Goal: Task Accomplishment & Management: Manage account settings

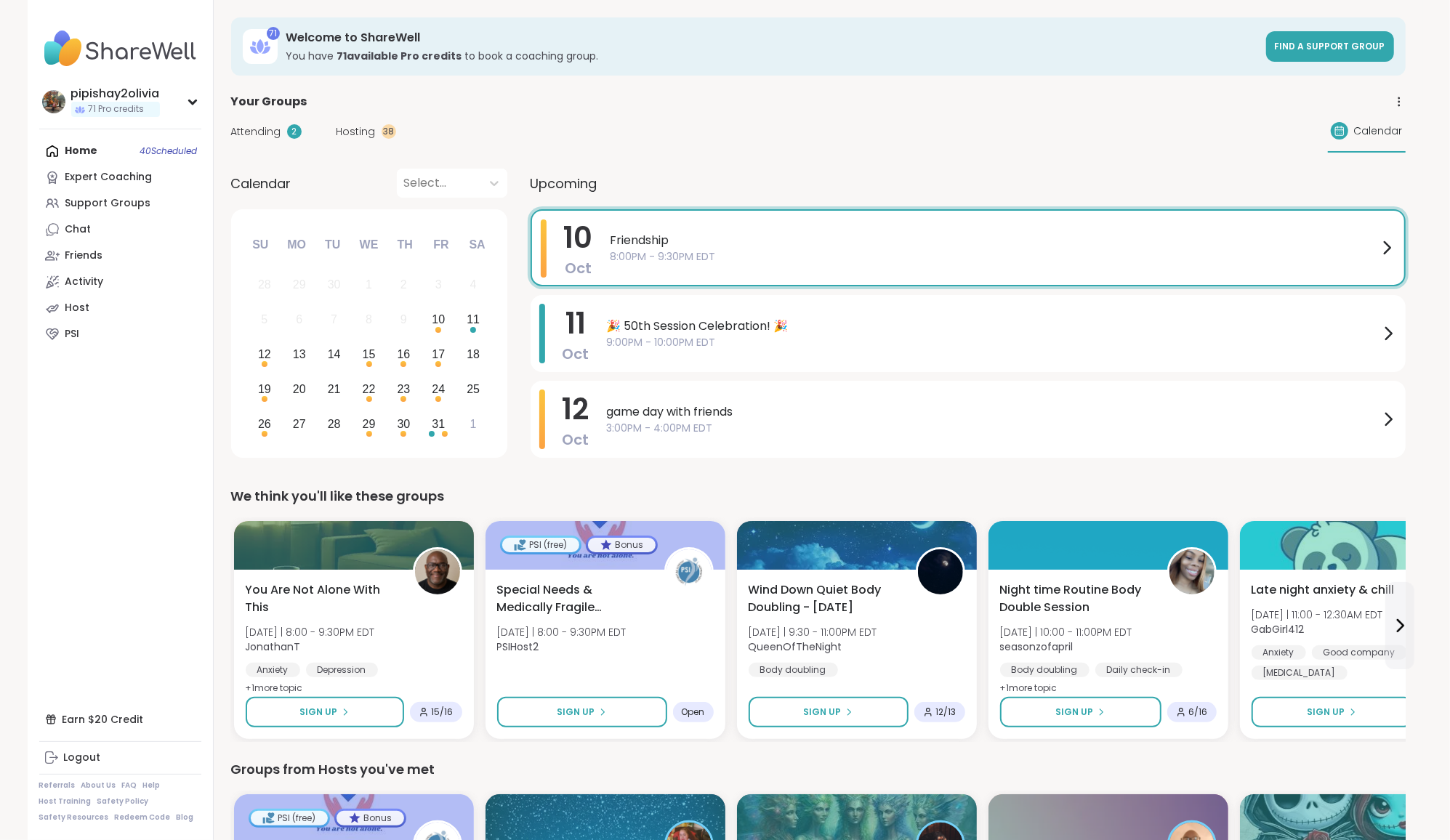
click at [779, 147] on div "Attending 2 Hosting 38 Calendar" at bounding box center [818, 131] width 1174 height 42
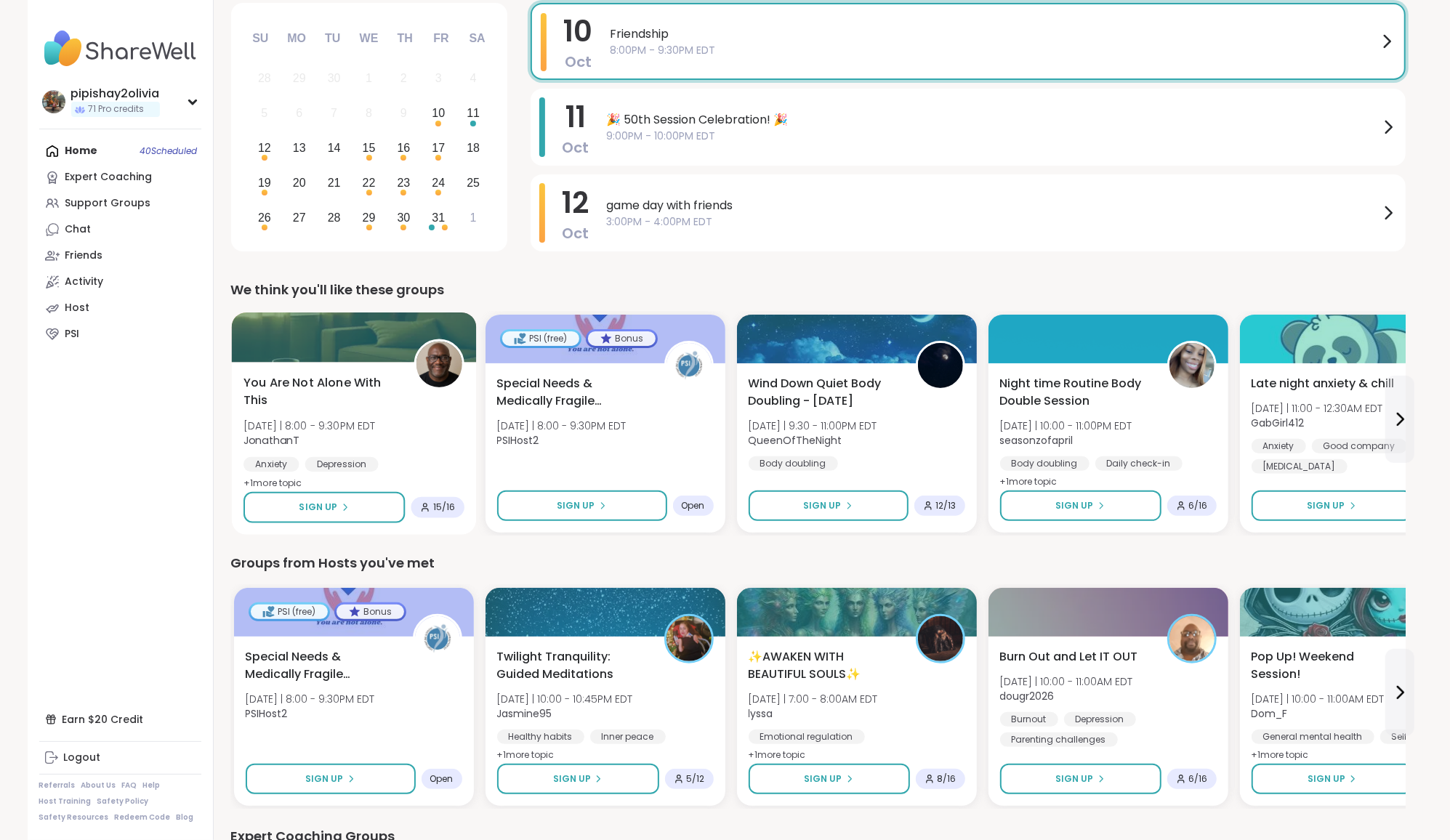
scroll to position [199, 0]
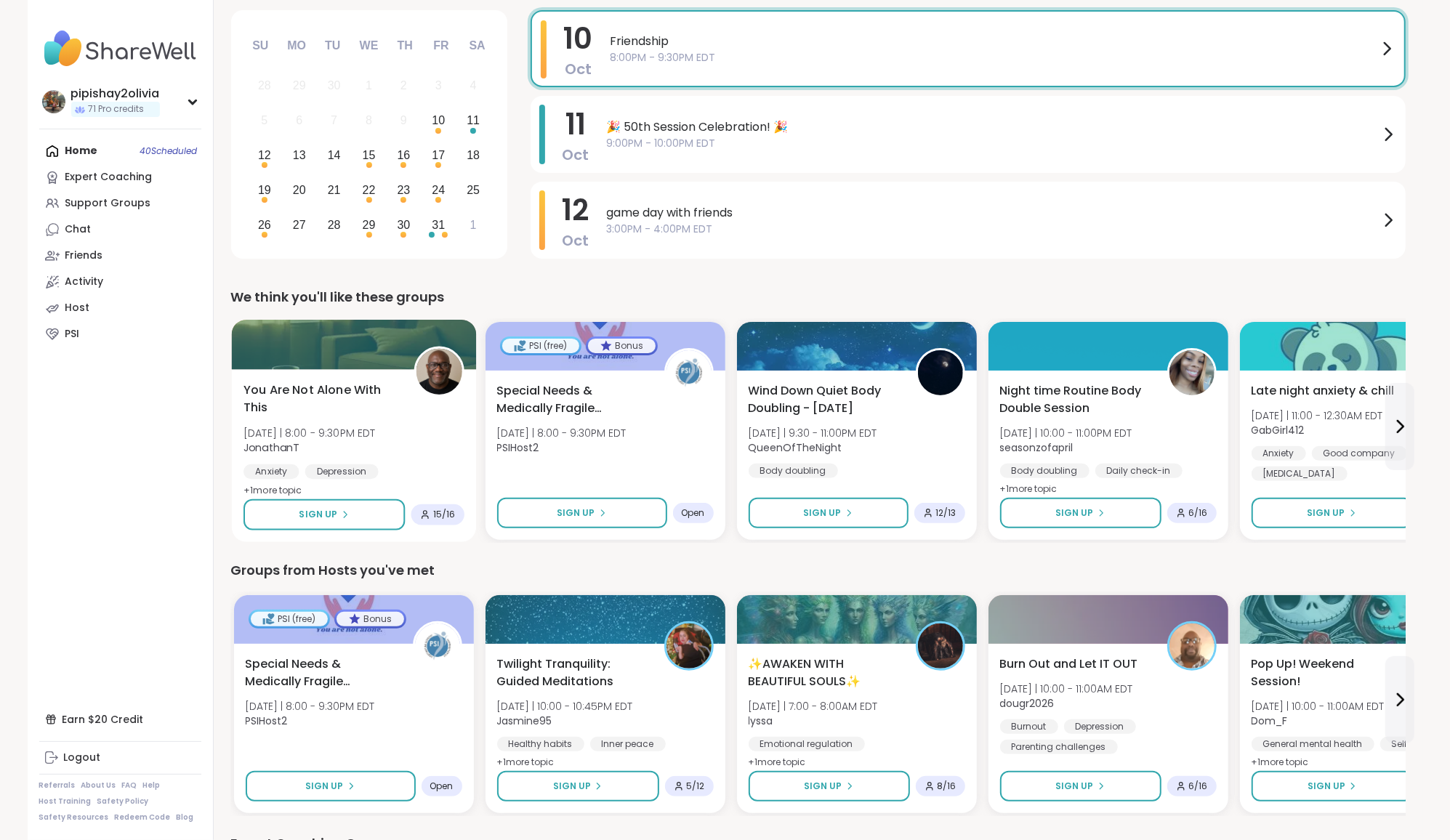
click at [367, 425] on span "[DATE] | 8:00 - 9:30PM EDT" at bounding box center [309, 432] width 132 height 14
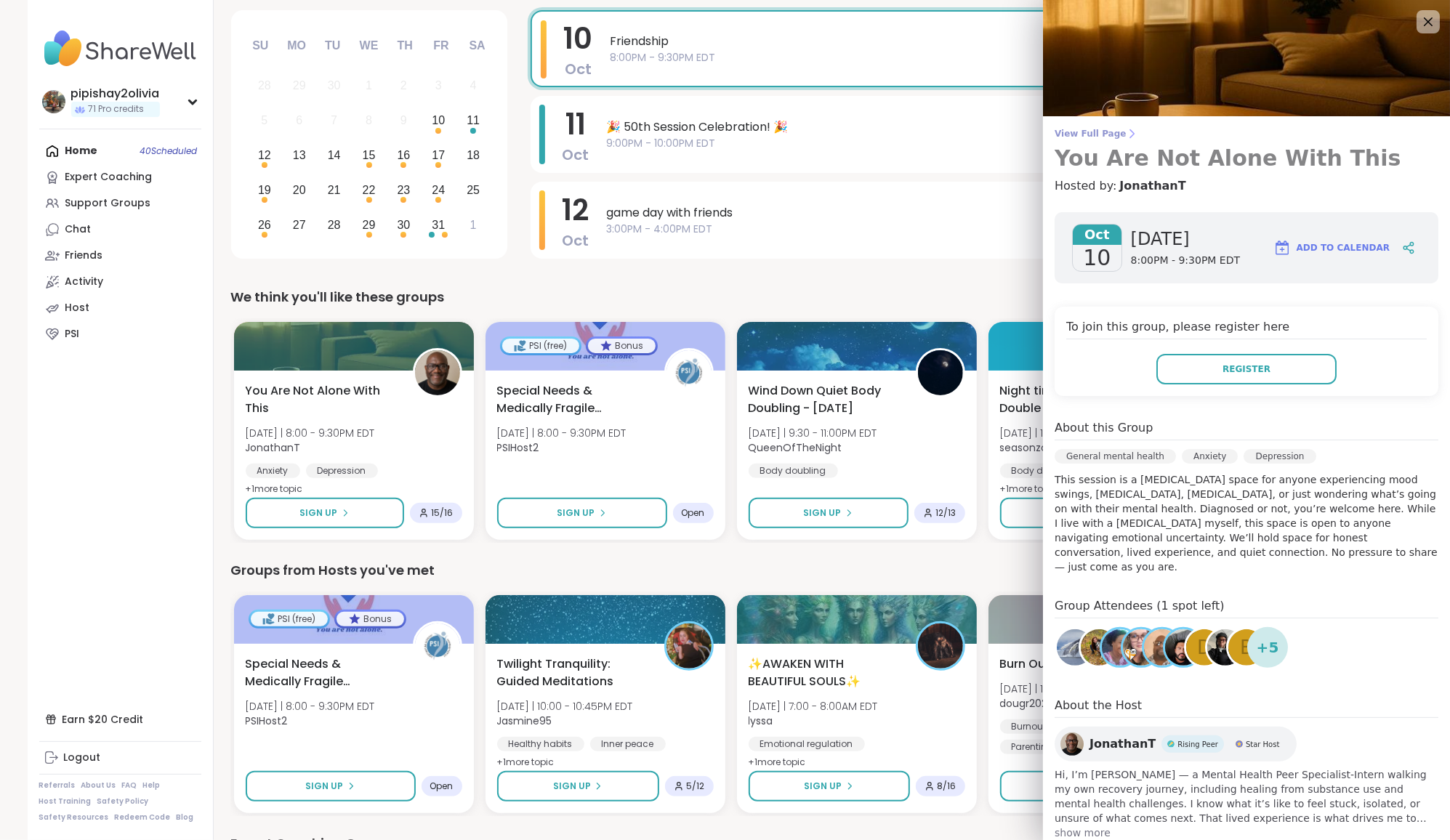
click at [1125, 132] on icon at bounding box center [1131, 133] width 12 height 12
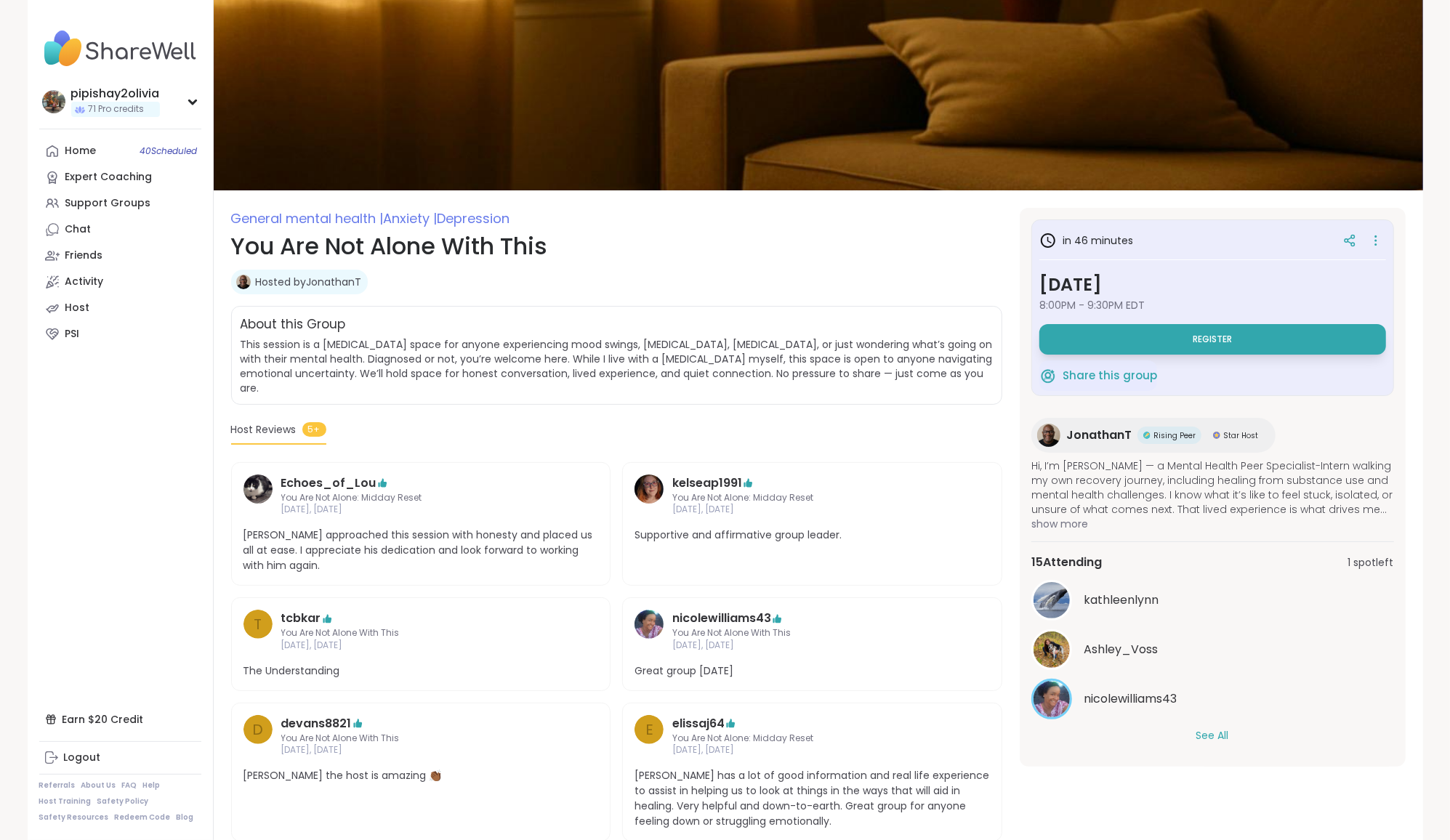
click at [1191, 730] on div "See All" at bounding box center [1212, 735] width 363 height 15
click at [1204, 732] on button "See All" at bounding box center [1212, 735] width 33 height 15
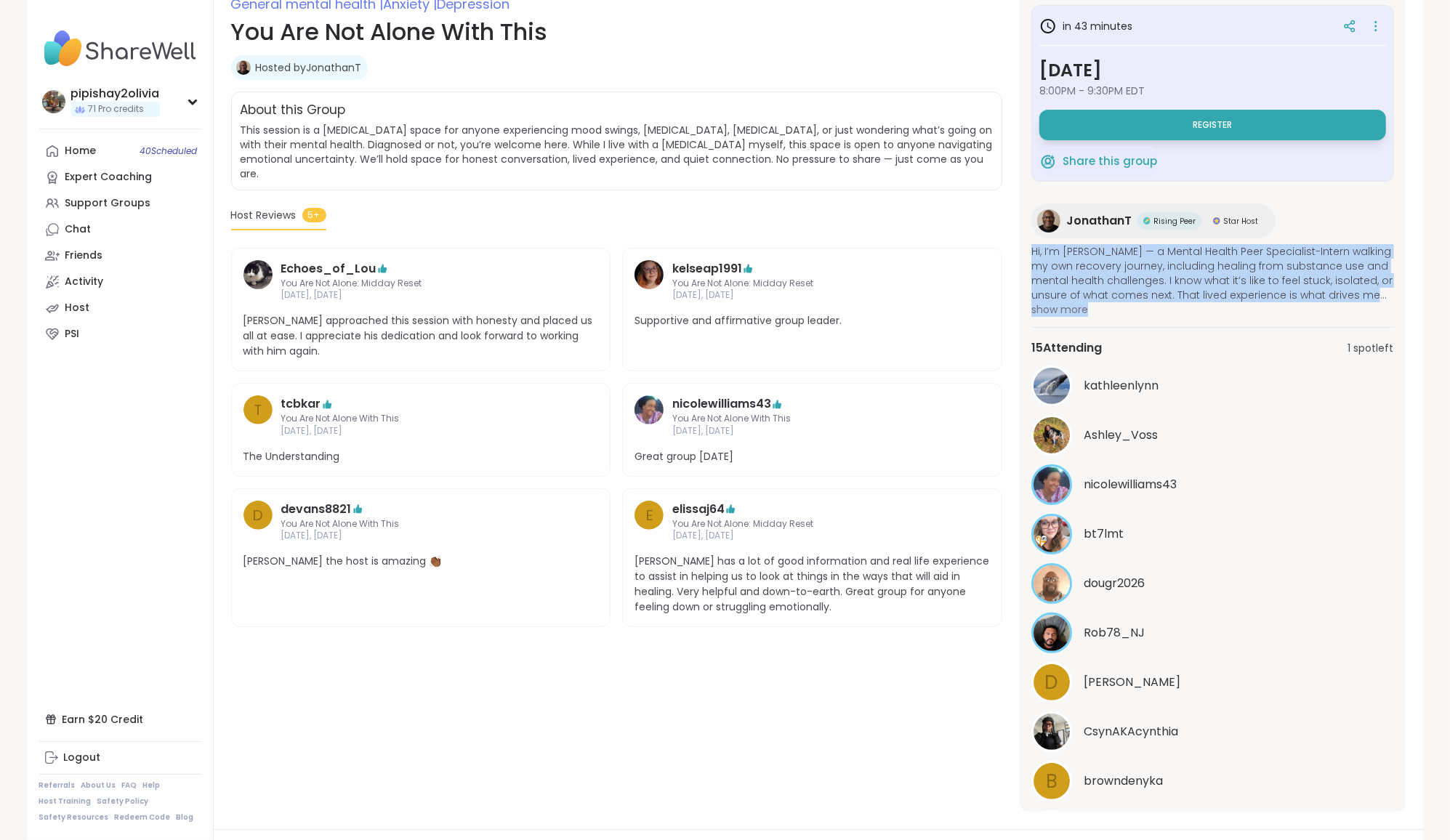
drag, startPoint x: 1024, startPoint y: 249, endPoint x: 1099, endPoint y: 312, distance: 97.9
click at [1099, 312] on div "in 43 minutes [DATE] 8:00PM - 9:30PM EDT Register Share this group JonathanT Ri…" at bounding box center [1212, 402] width 386 height 818
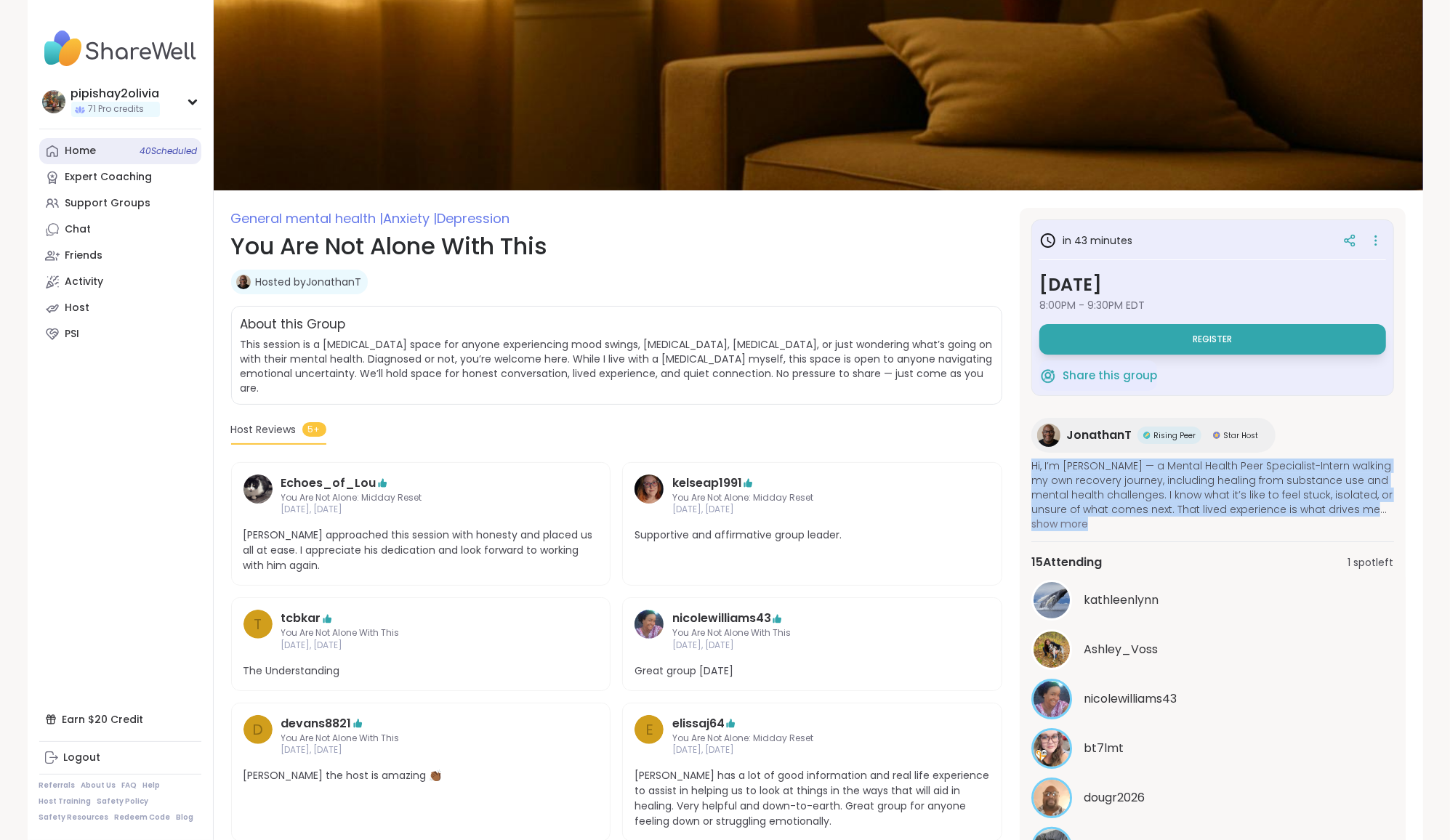
click at [107, 147] on link "Home 40 Scheduled" at bounding box center [120, 151] width 162 height 26
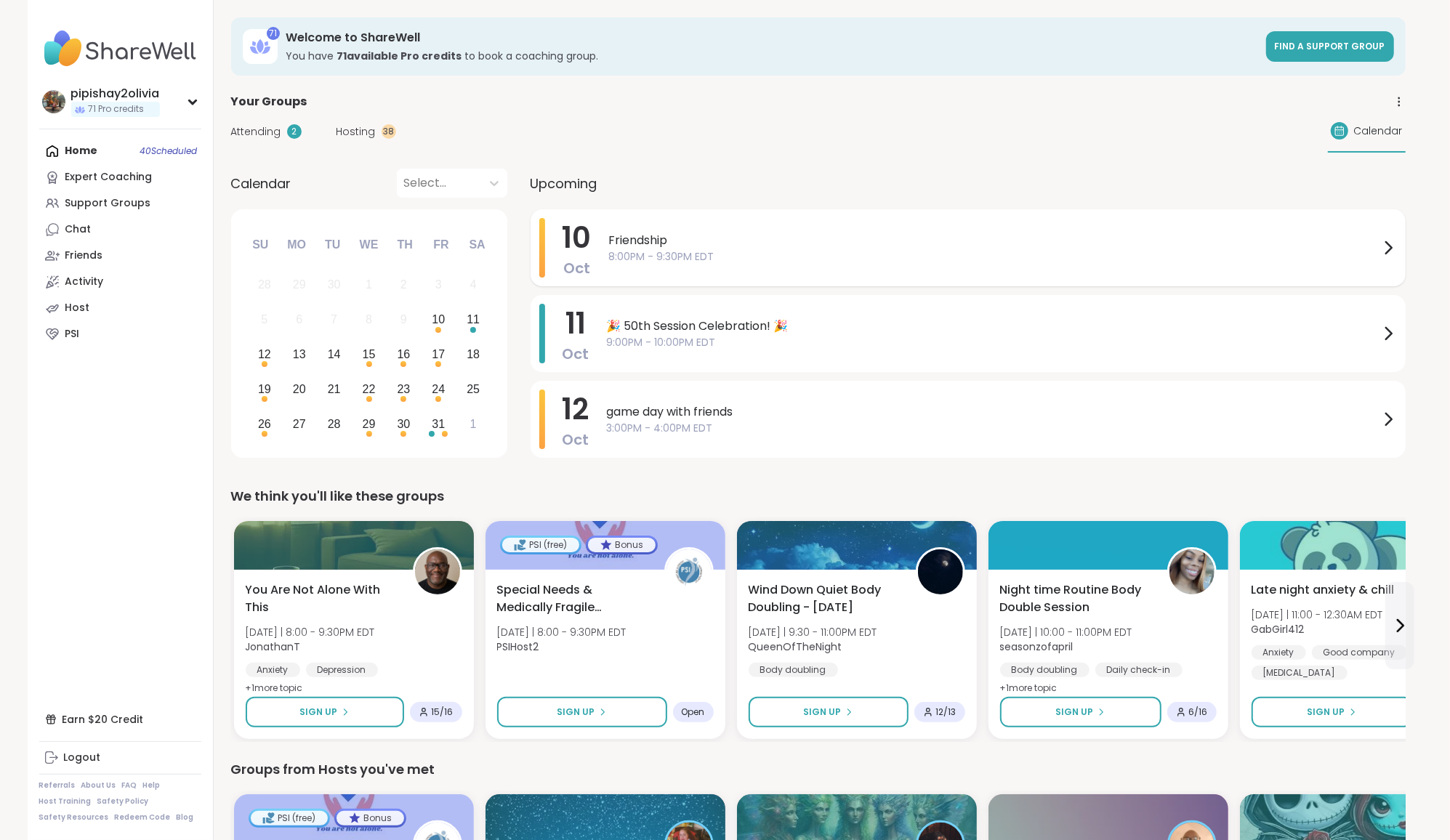
click at [705, 232] on span "Friendship" at bounding box center [994, 241] width 770 height 18
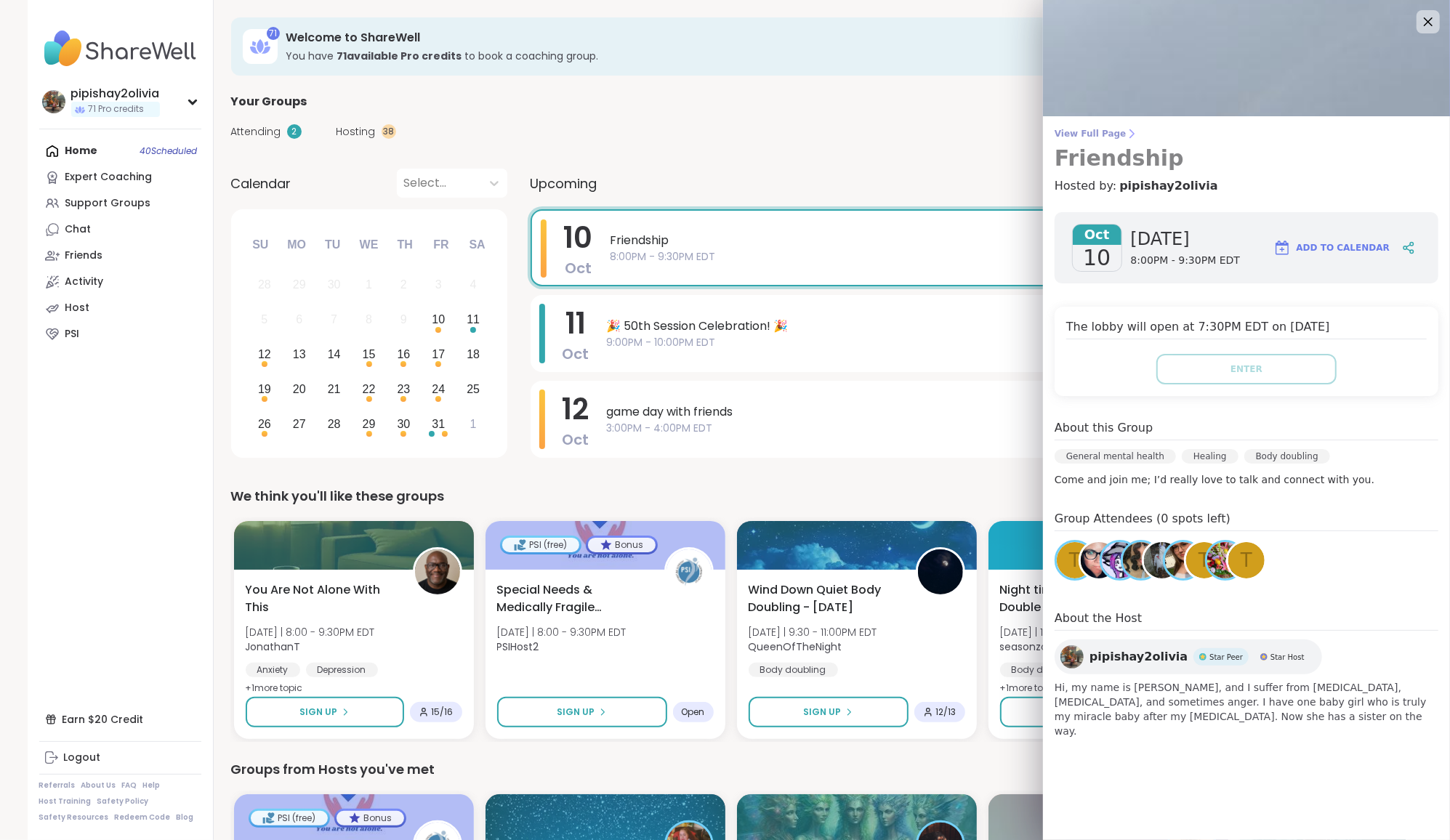
click at [1123, 139] on link "View Full Page Friendship" at bounding box center [1246, 149] width 383 height 44
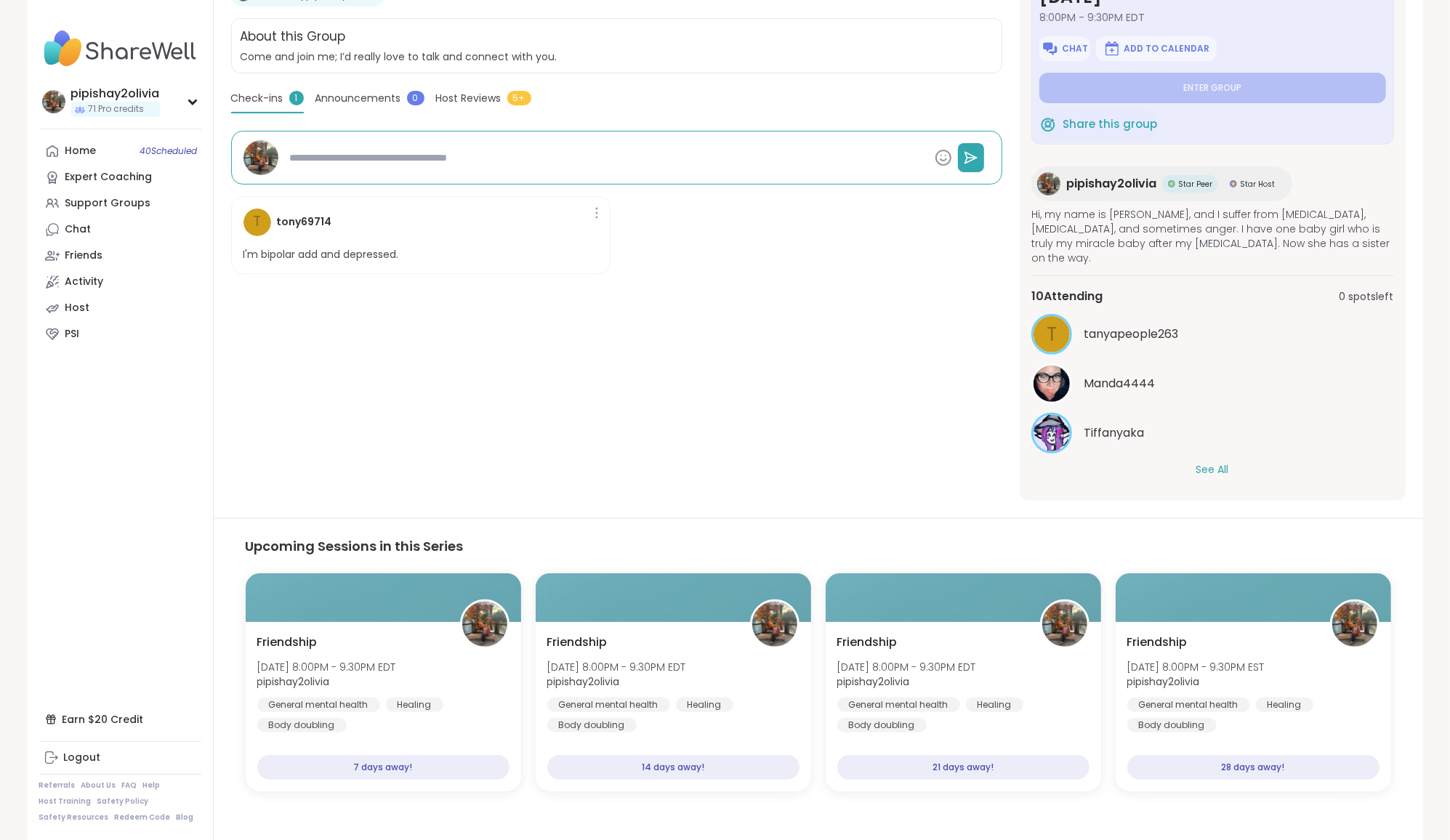
scroll to position [286, 0]
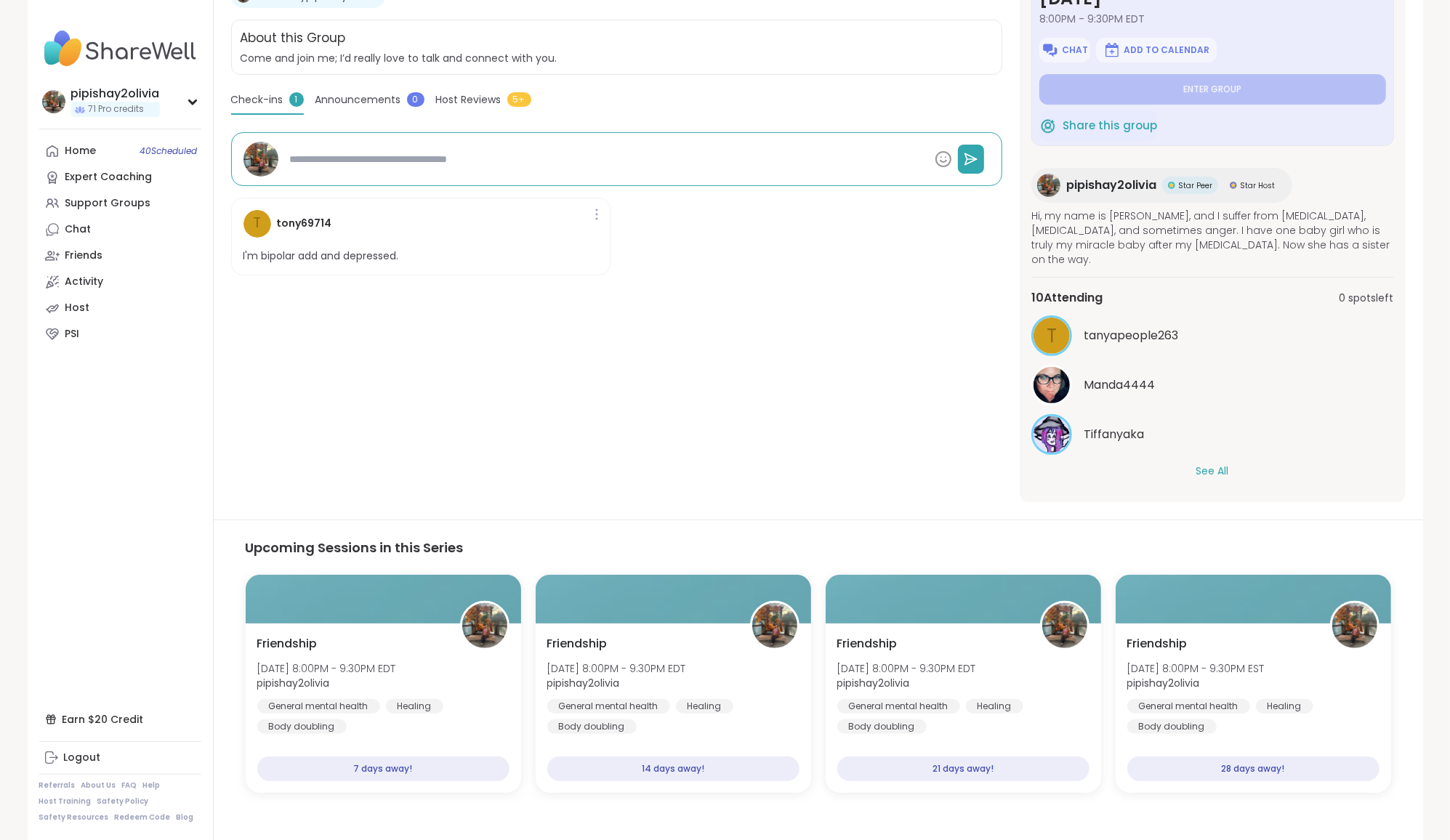
click at [1232, 464] on div "See All" at bounding box center [1212, 471] width 363 height 15
click at [1216, 464] on button "See All" at bounding box center [1212, 471] width 33 height 15
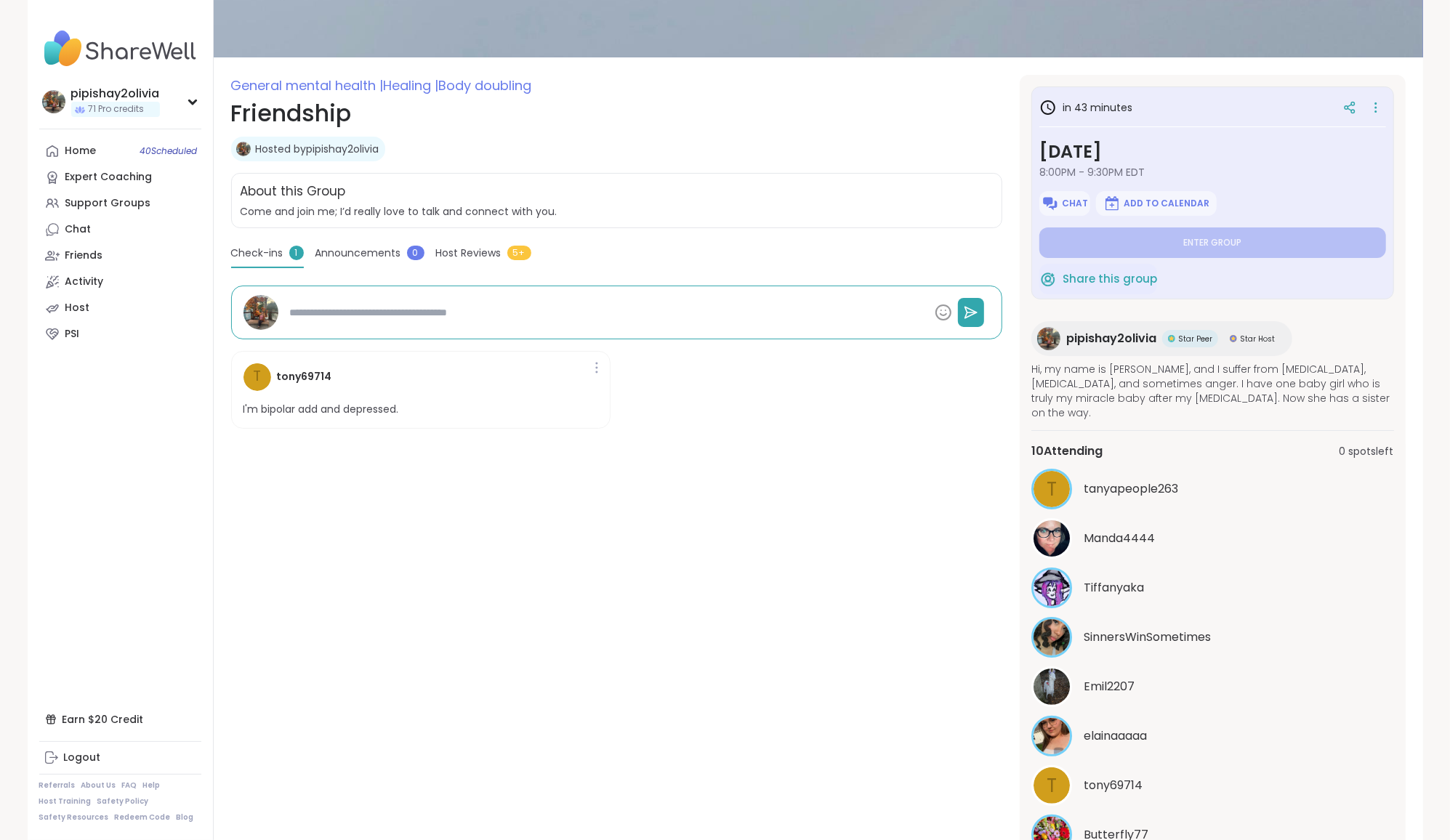
scroll to position [103, 0]
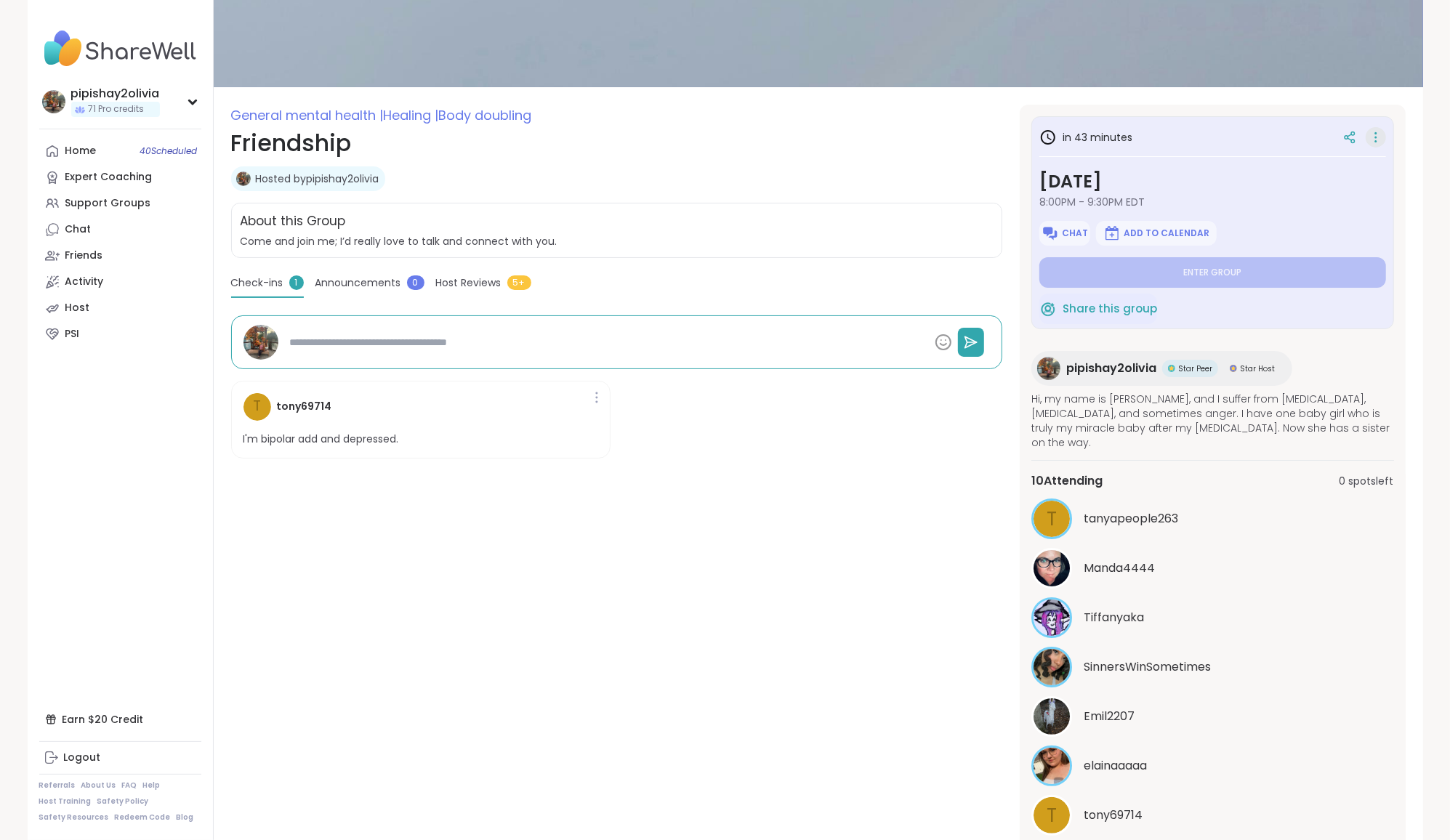
click at [1368, 136] on icon at bounding box center [1375, 137] width 14 height 21
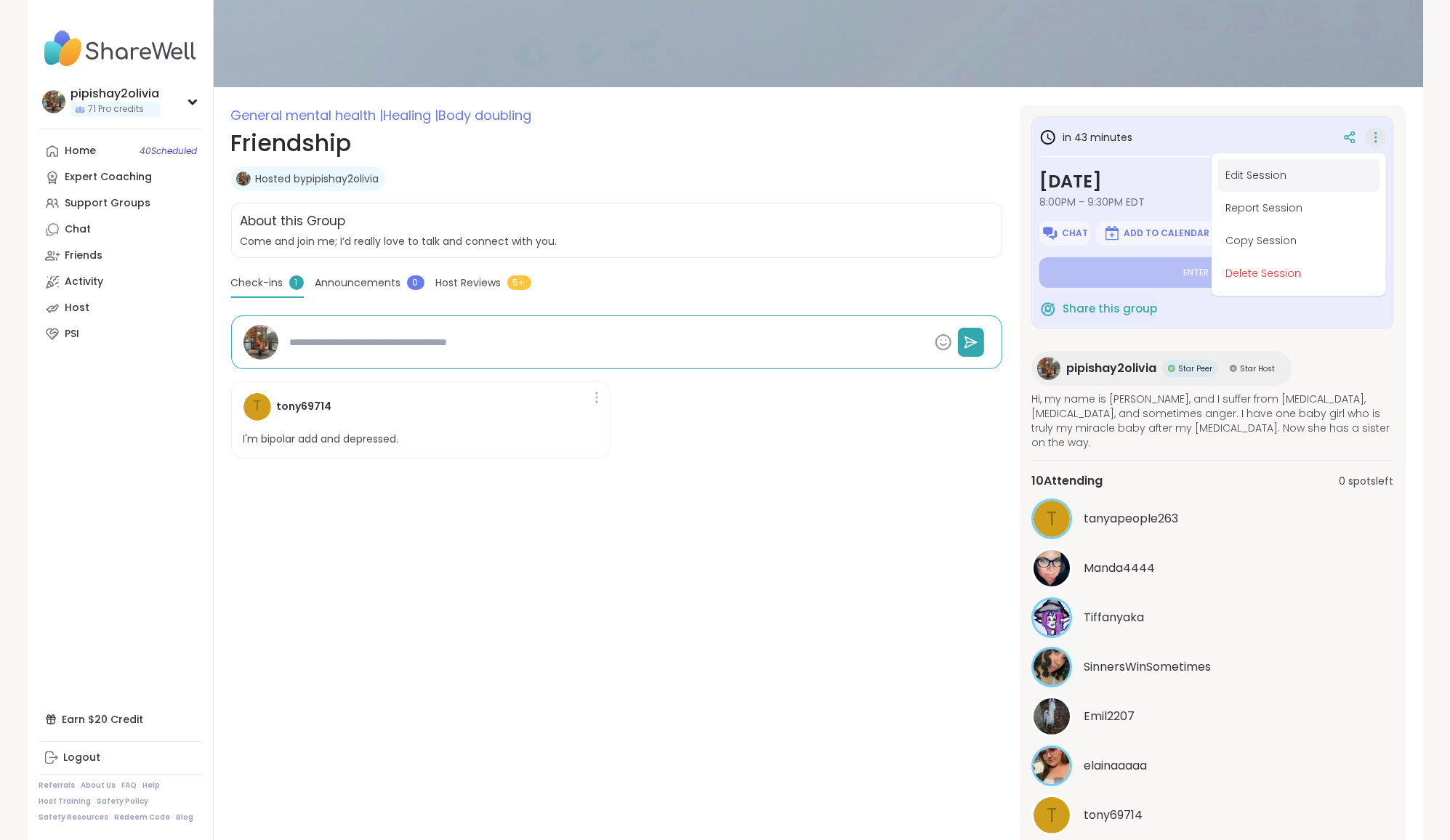
click at [1247, 163] on button "Edit Session" at bounding box center [1298, 175] width 163 height 33
type textarea "*"
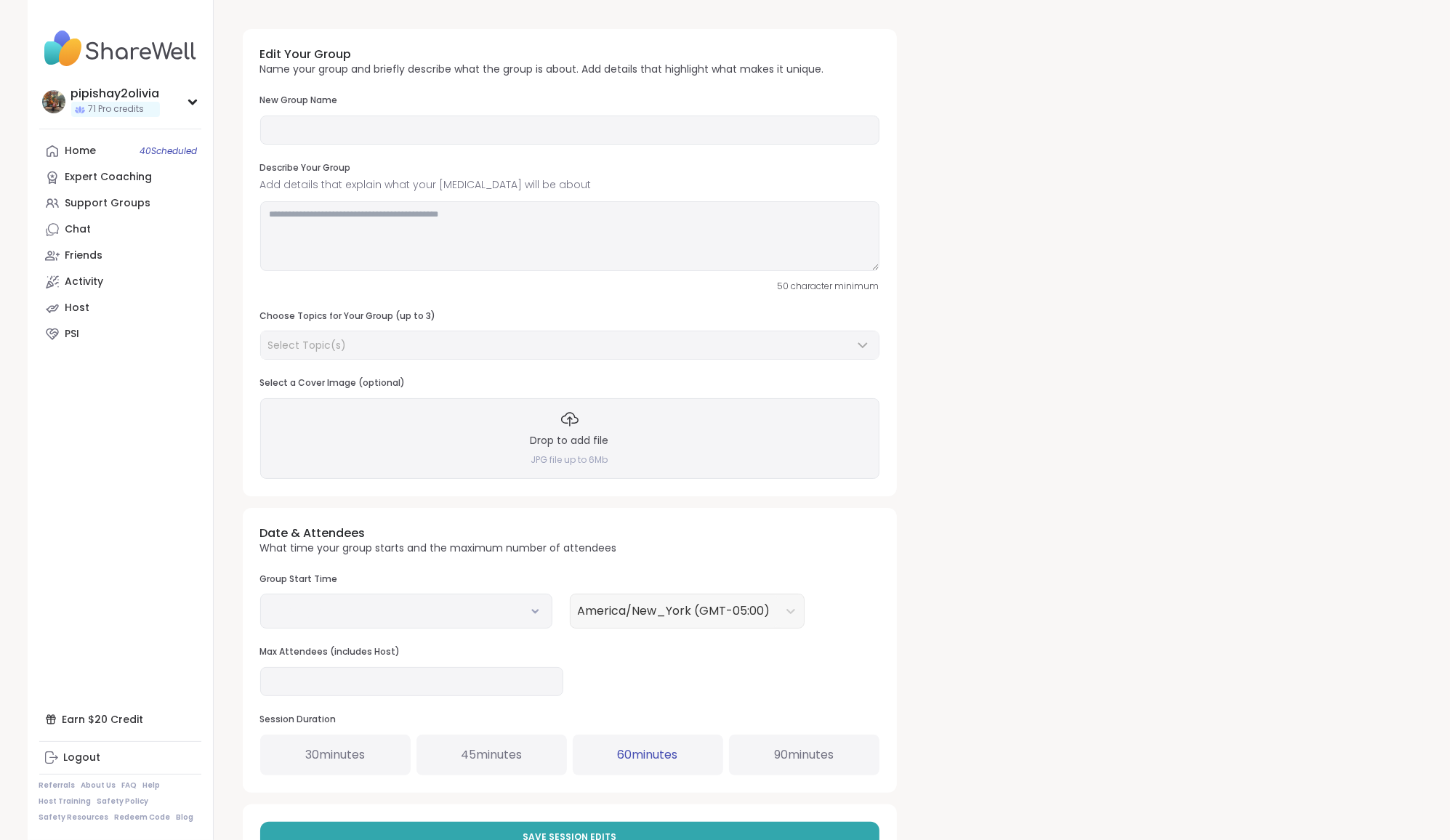
type input "**********"
type textarea "**********"
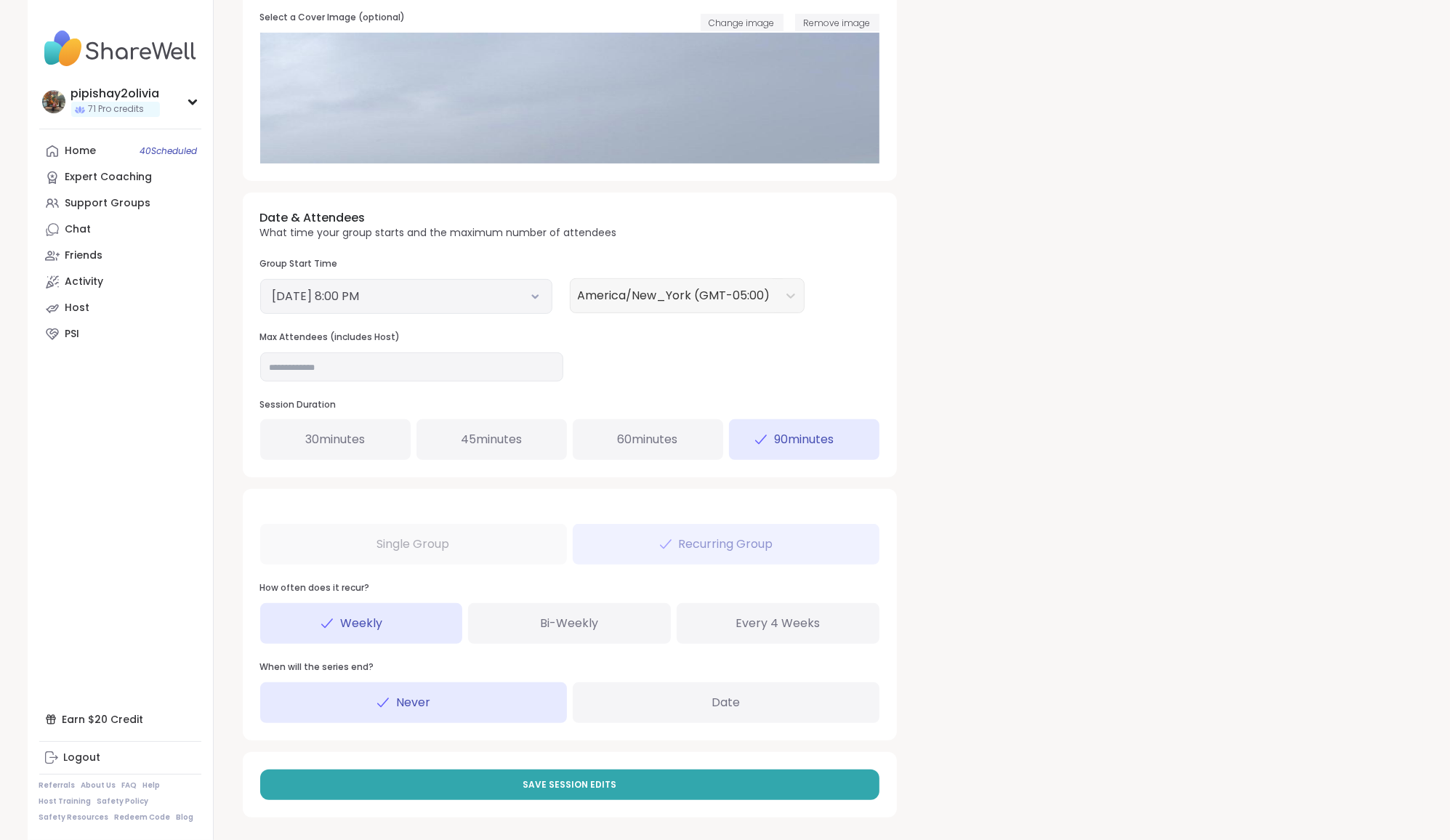
scroll to position [364, 0]
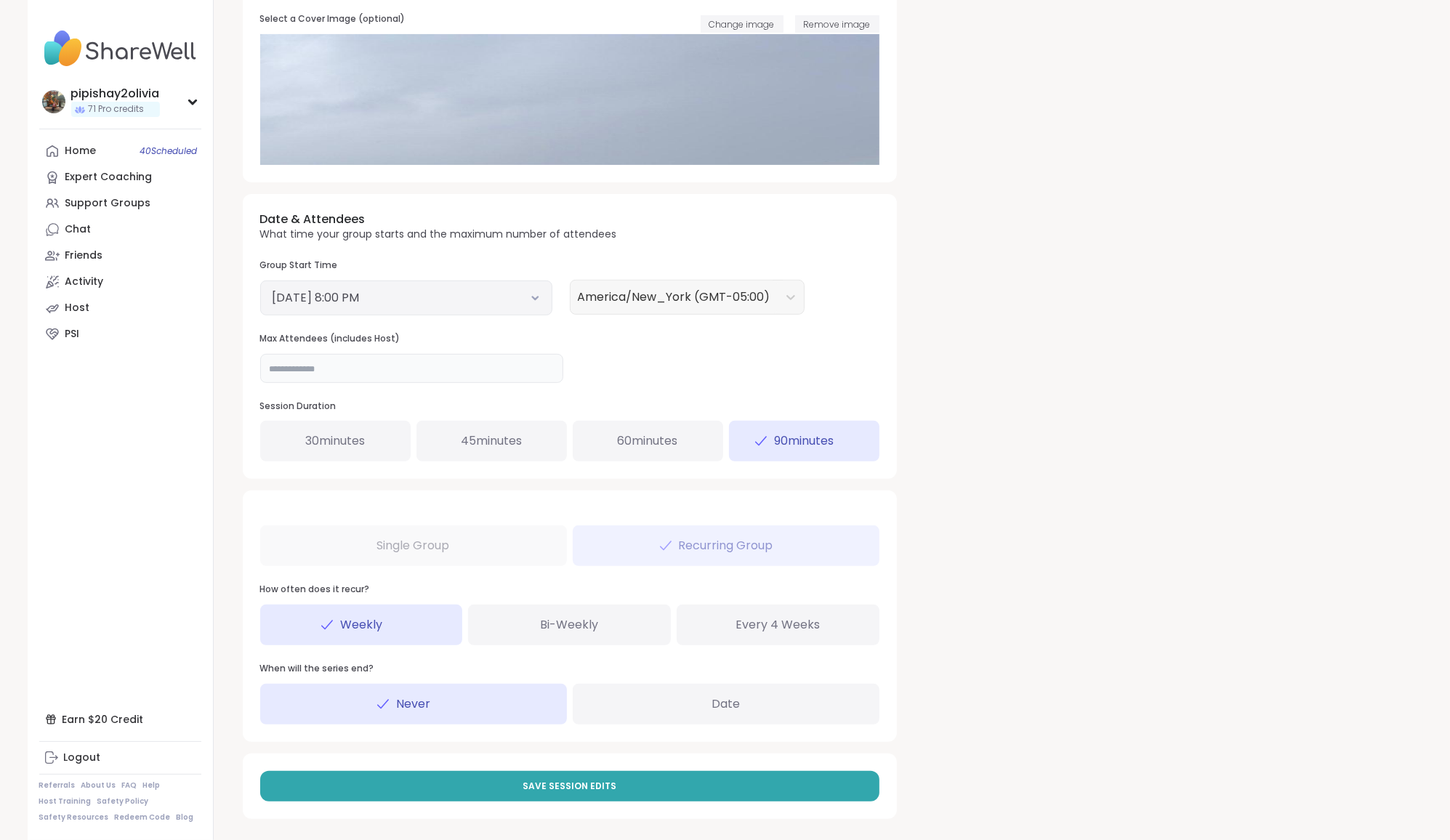
click at [379, 359] on input "**" at bounding box center [412, 368] width 303 height 29
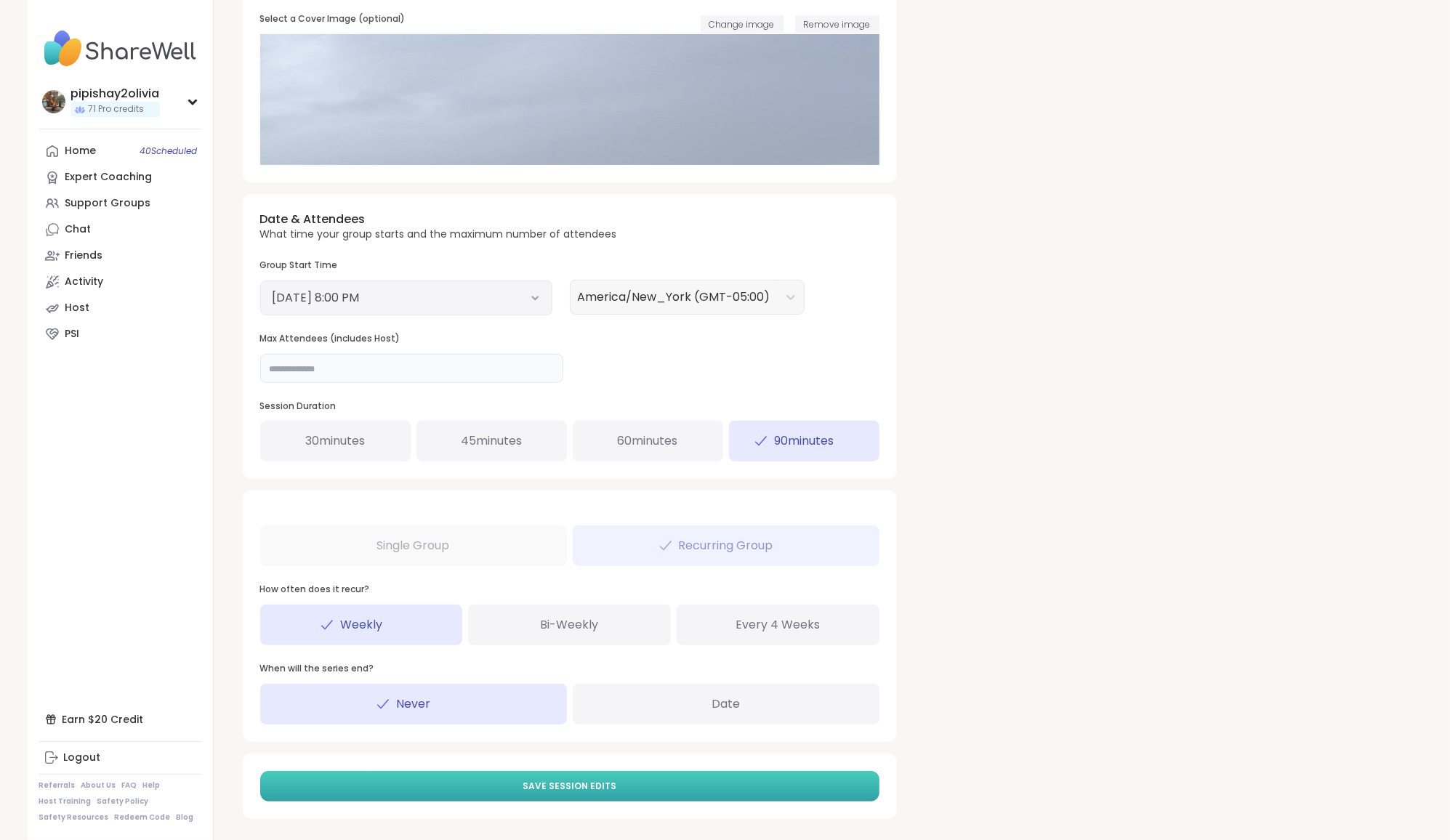
type input "**"
click at [524, 793] on button "Save Session Edits" at bounding box center [570, 786] width 619 height 30
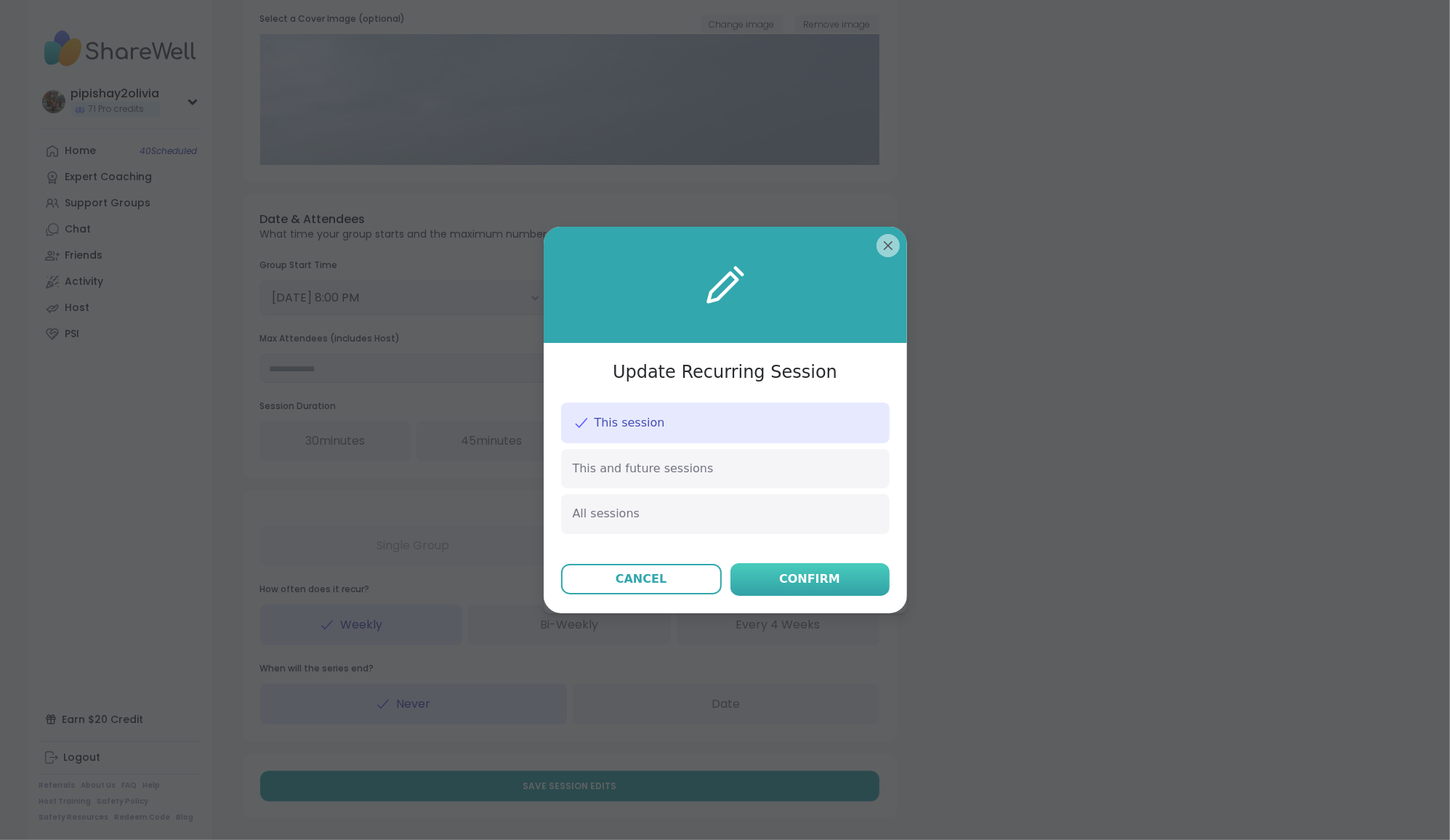
click at [802, 583] on div "Confirm" at bounding box center [809, 580] width 61 height 18
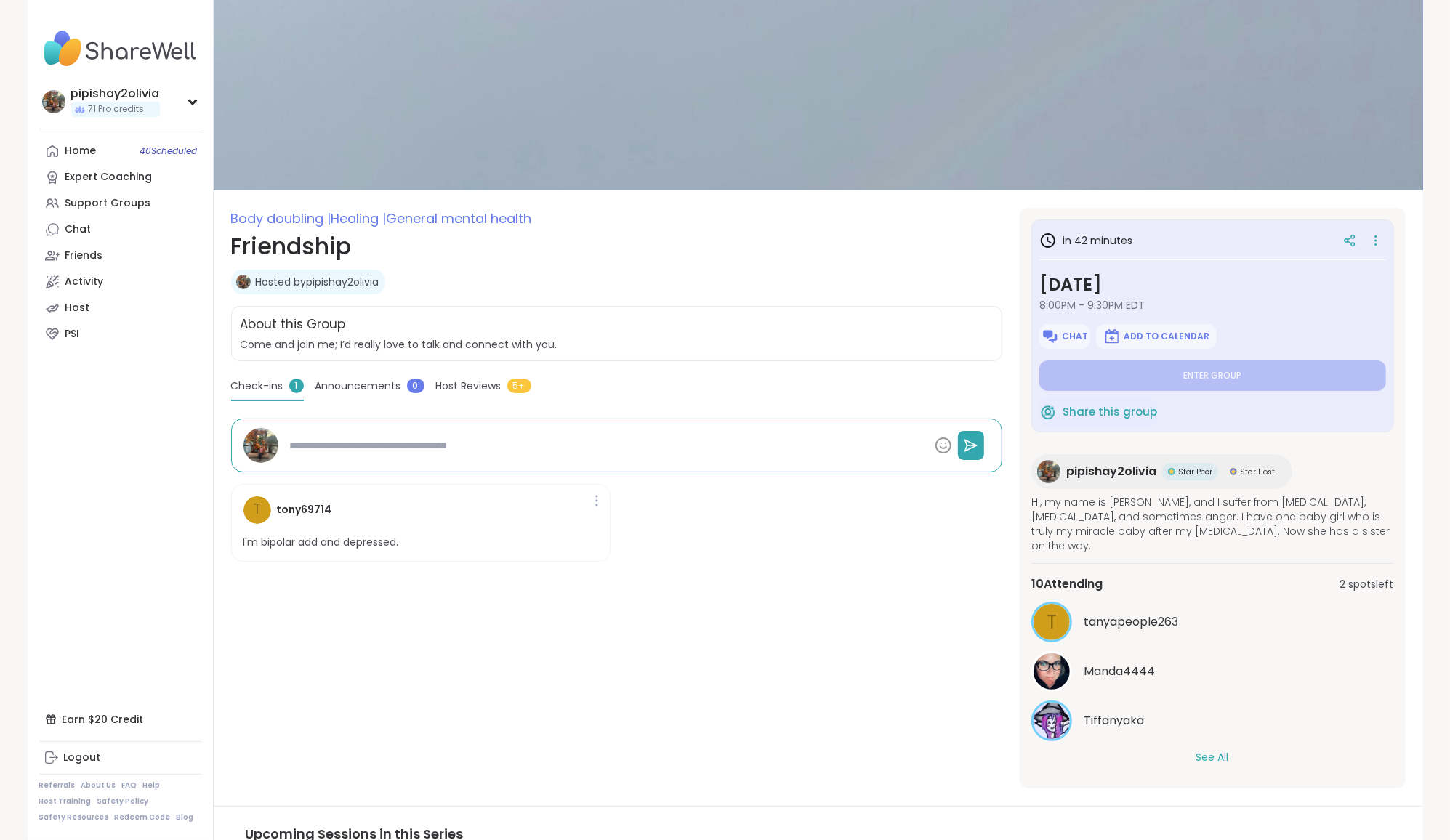
click at [1232, 750] on div "See All" at bounding box center [1212, 757] width 363 height 15
click at [1230, 750] on div "See All" at bounding box center [1212, 757] width 363 height 15
click at [1210, 750] on button "See All" at bounding box center [1212, 757] width 33 height 15
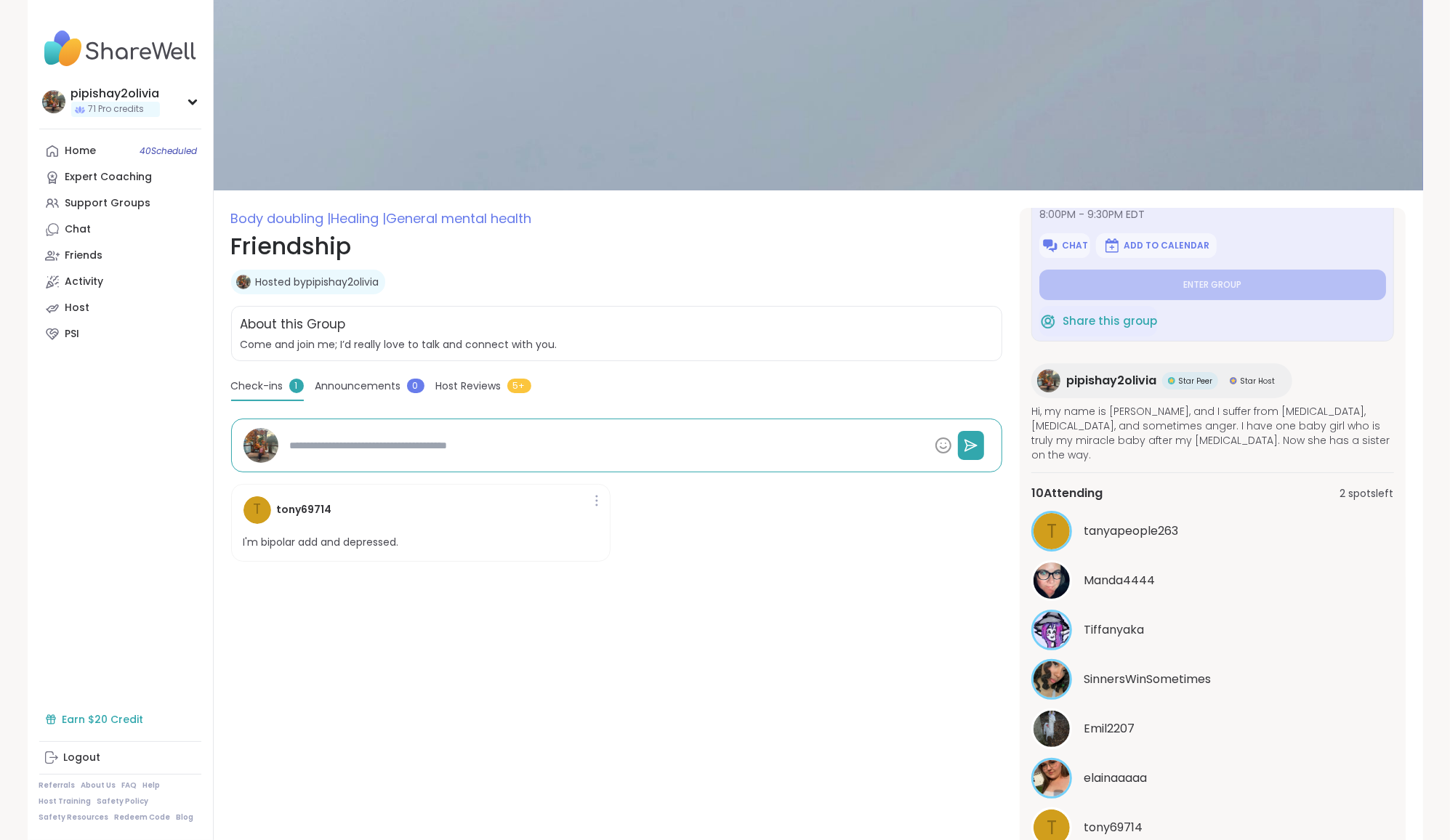
click at [117, 719] on div "Earn $20 Credit" at bounding box center [120, 719] width 162 height 26
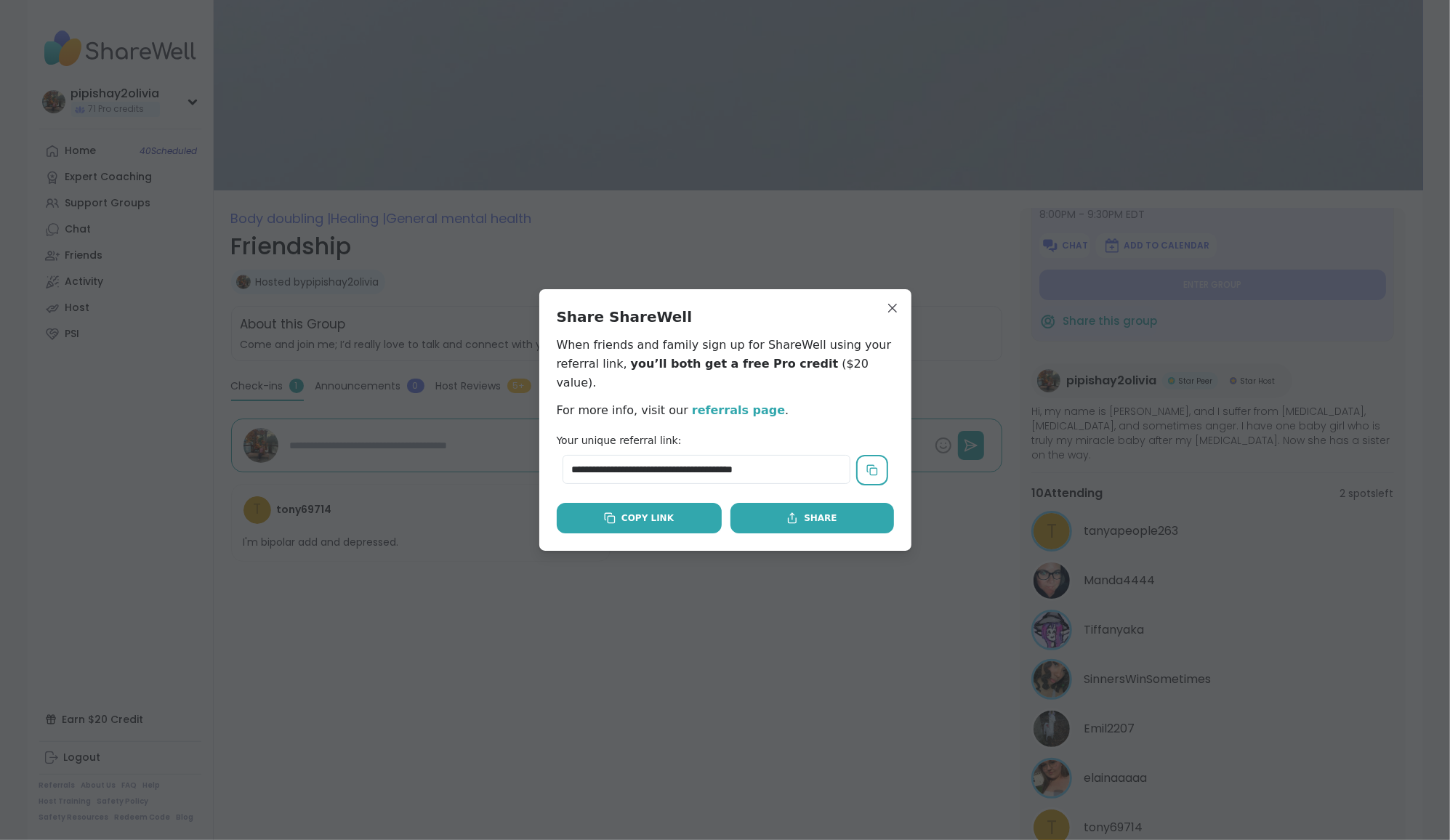
click at [671, 503] on button "Copy Link" at bounding box center [638, 518] width 165 height 30
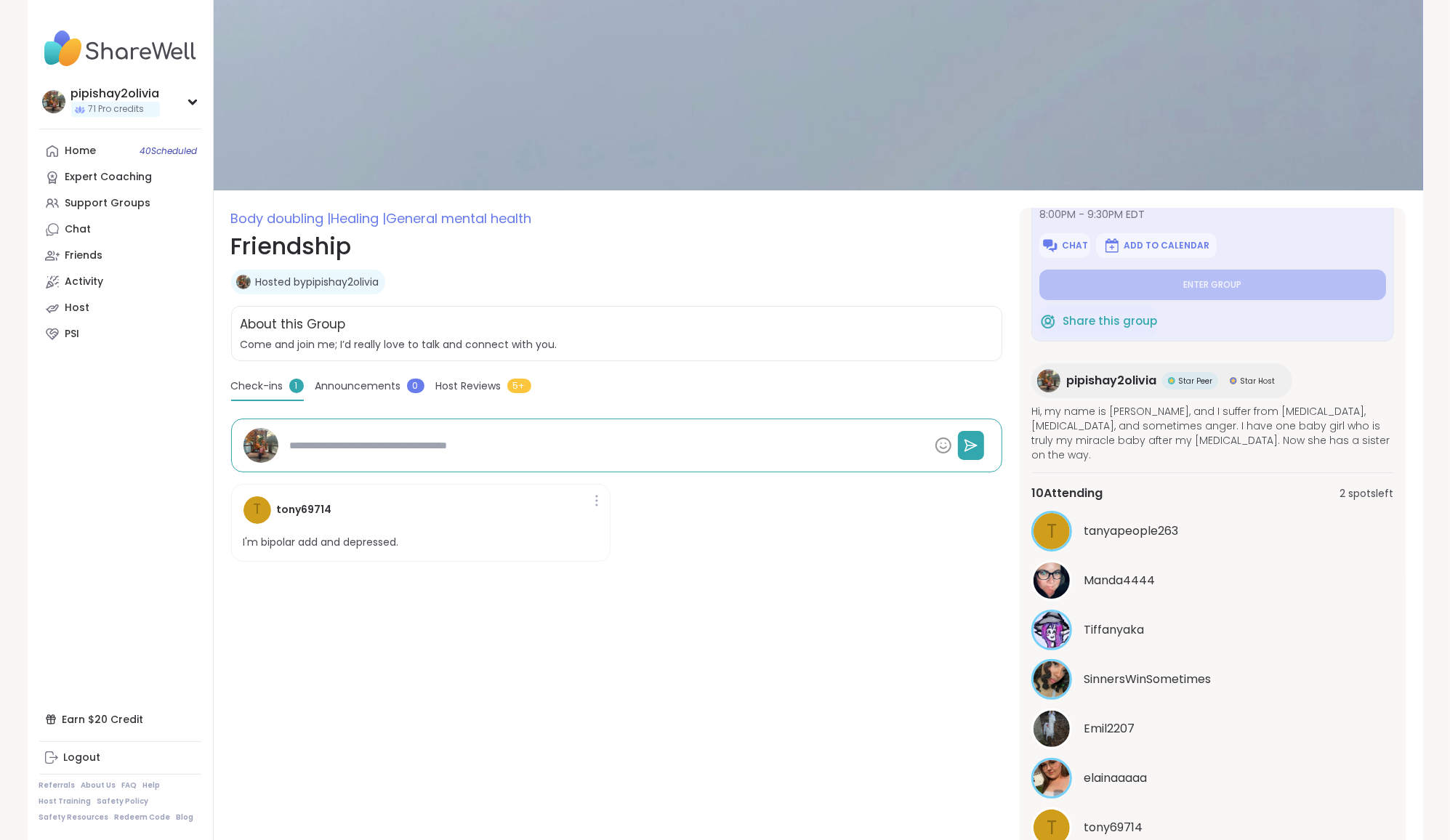
click at [391, 382] on span "Announcements" at bounding box center [358, 386] width 86 height 15
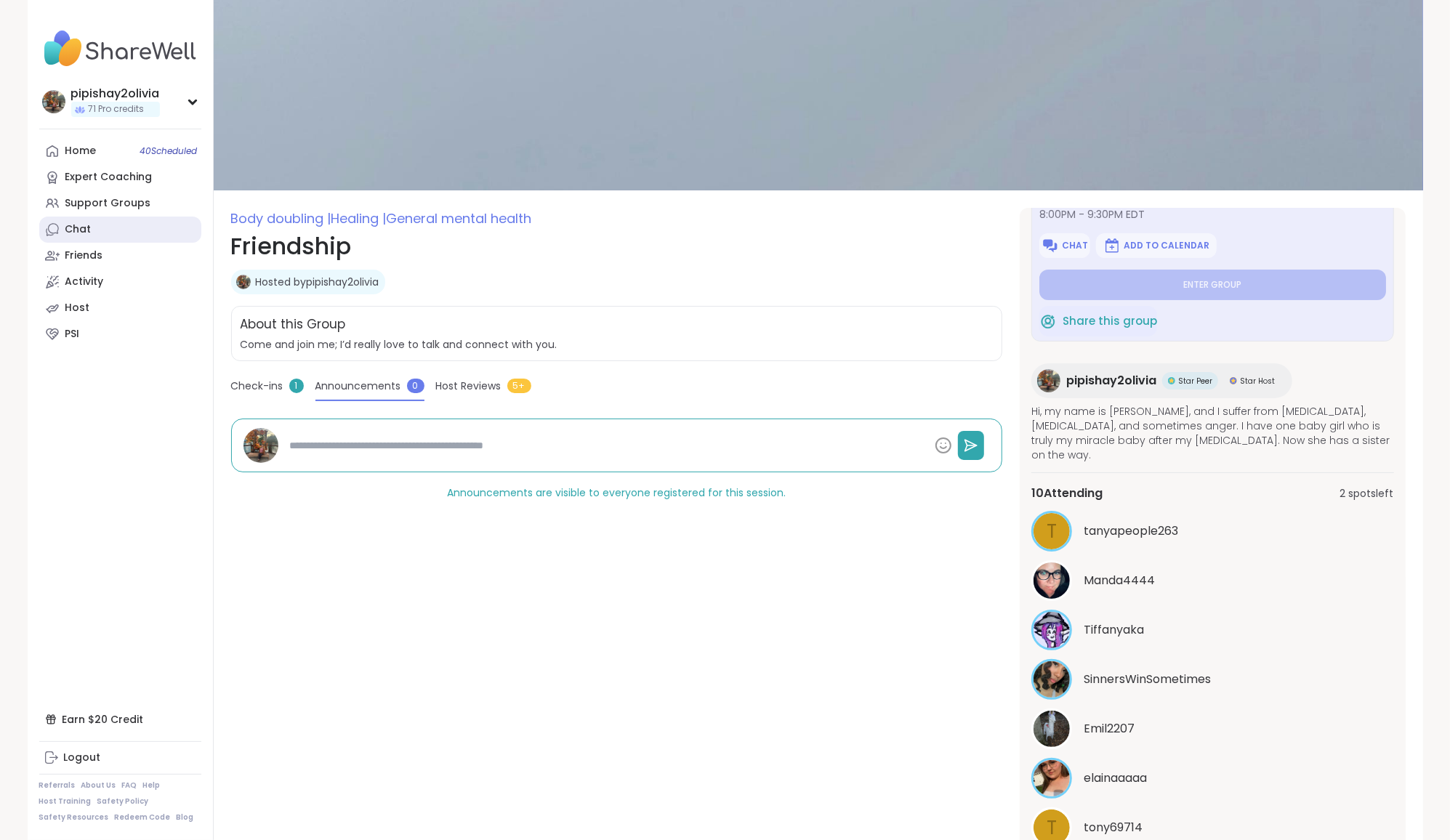
click at [95, 229] on link "Chat" at bounding box center [120, 229] width 162 height 26
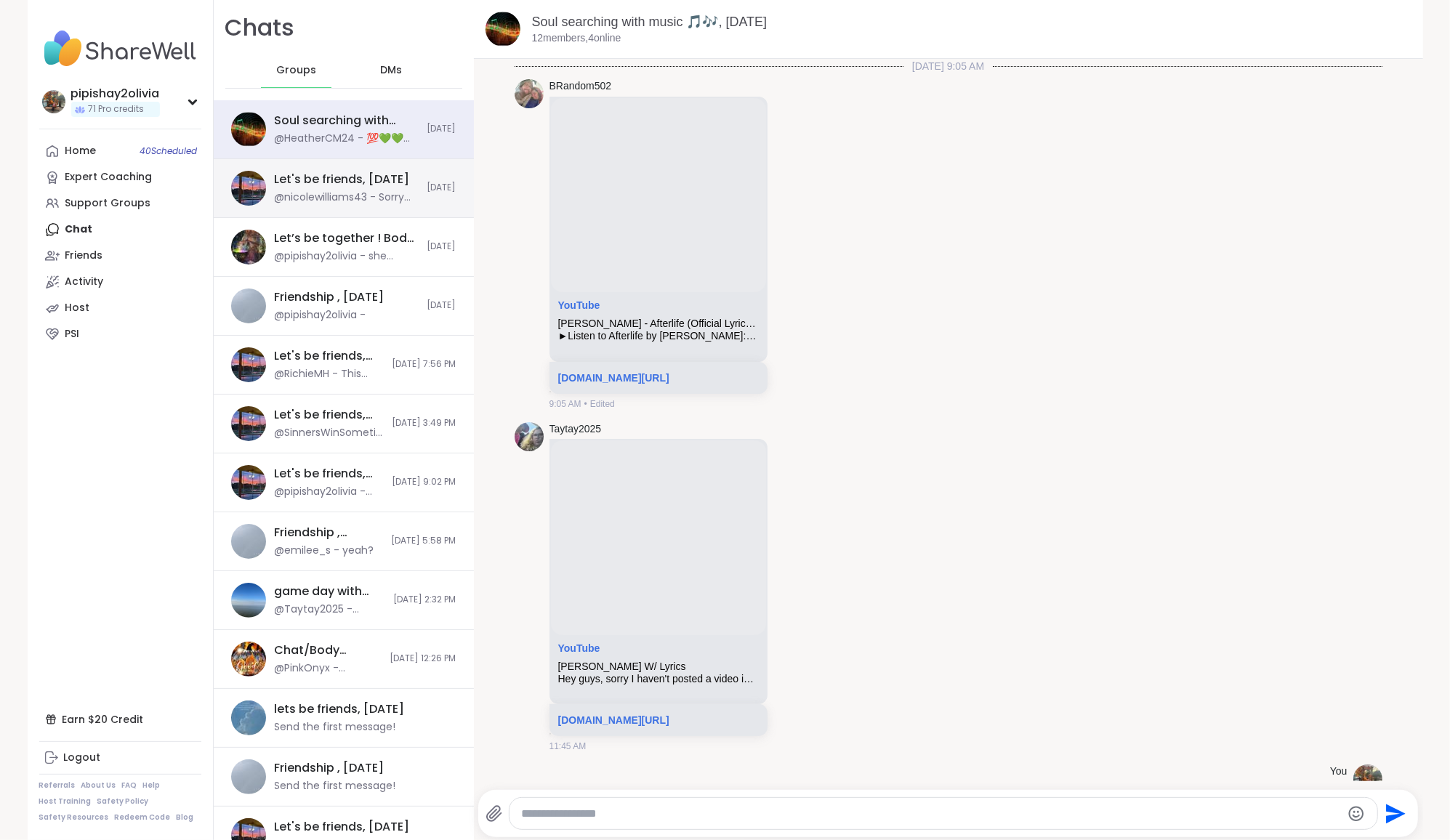
scroll to position [2305, 0]
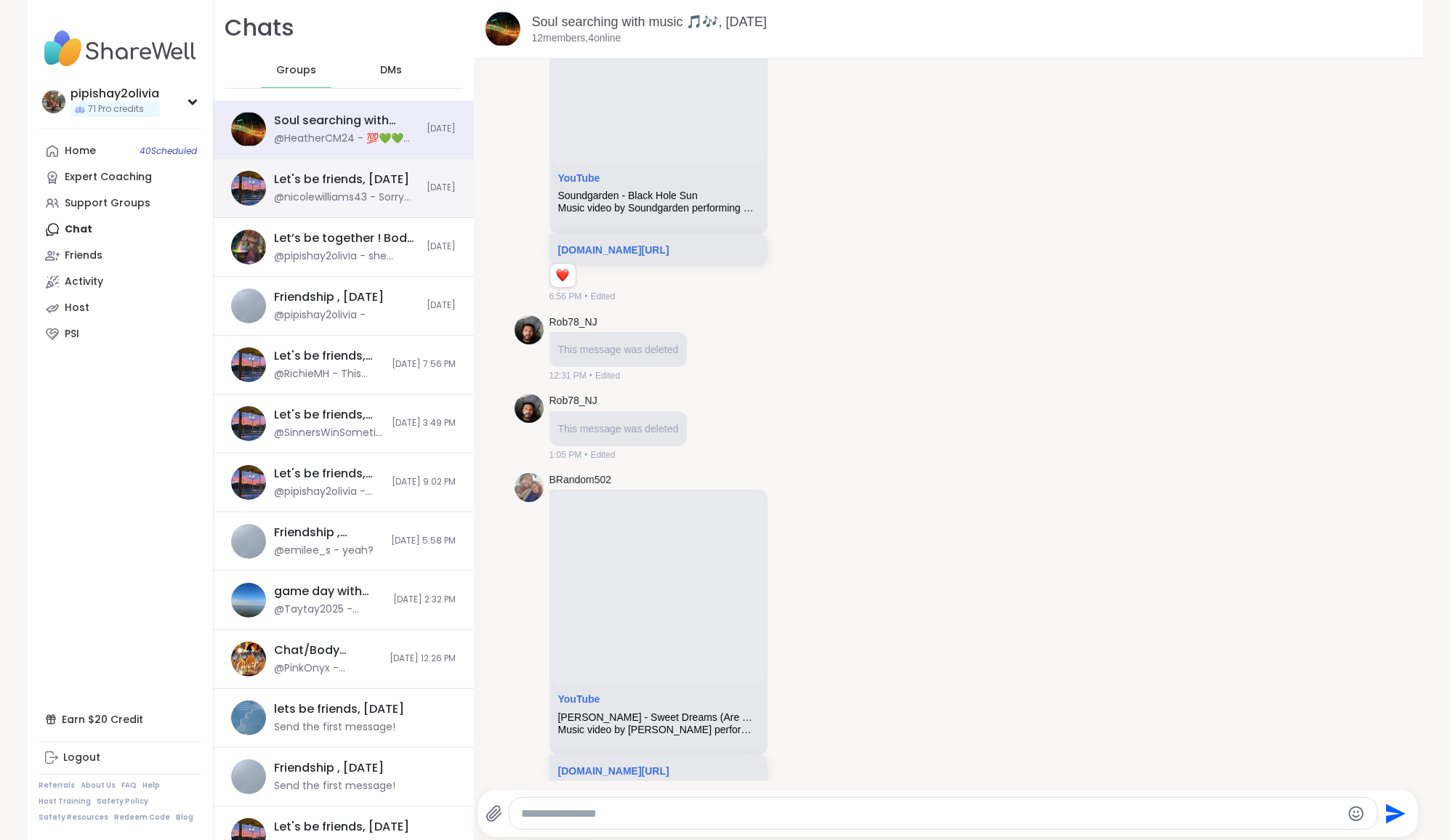
click at [344, 205] on div "Let's be friends, [DATE] @nicolewilliams43 - Sorry have tech issues [DATE]" at bounding box center [344, 188] width 260 height 59
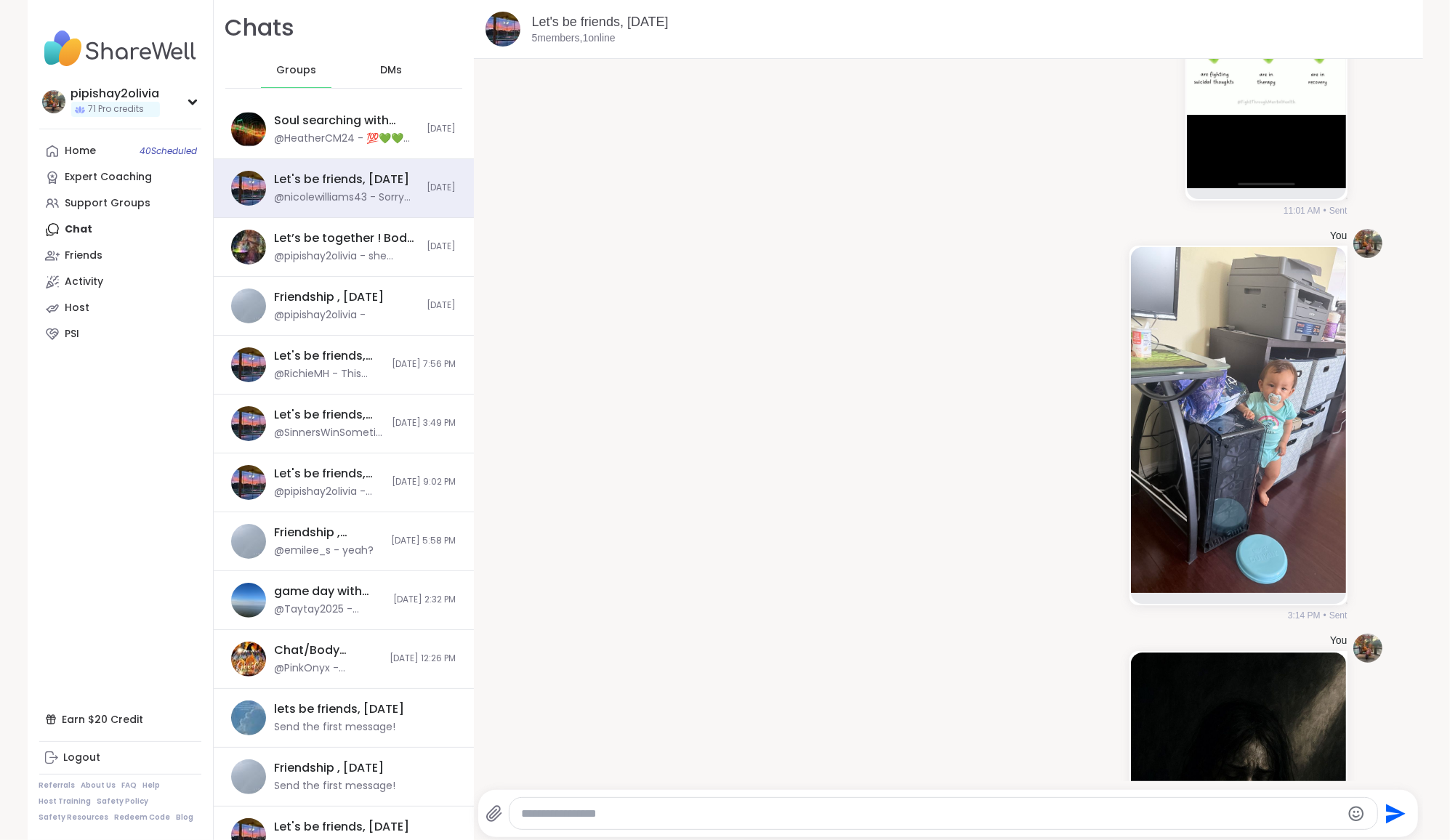
scroll to position [0, 0]
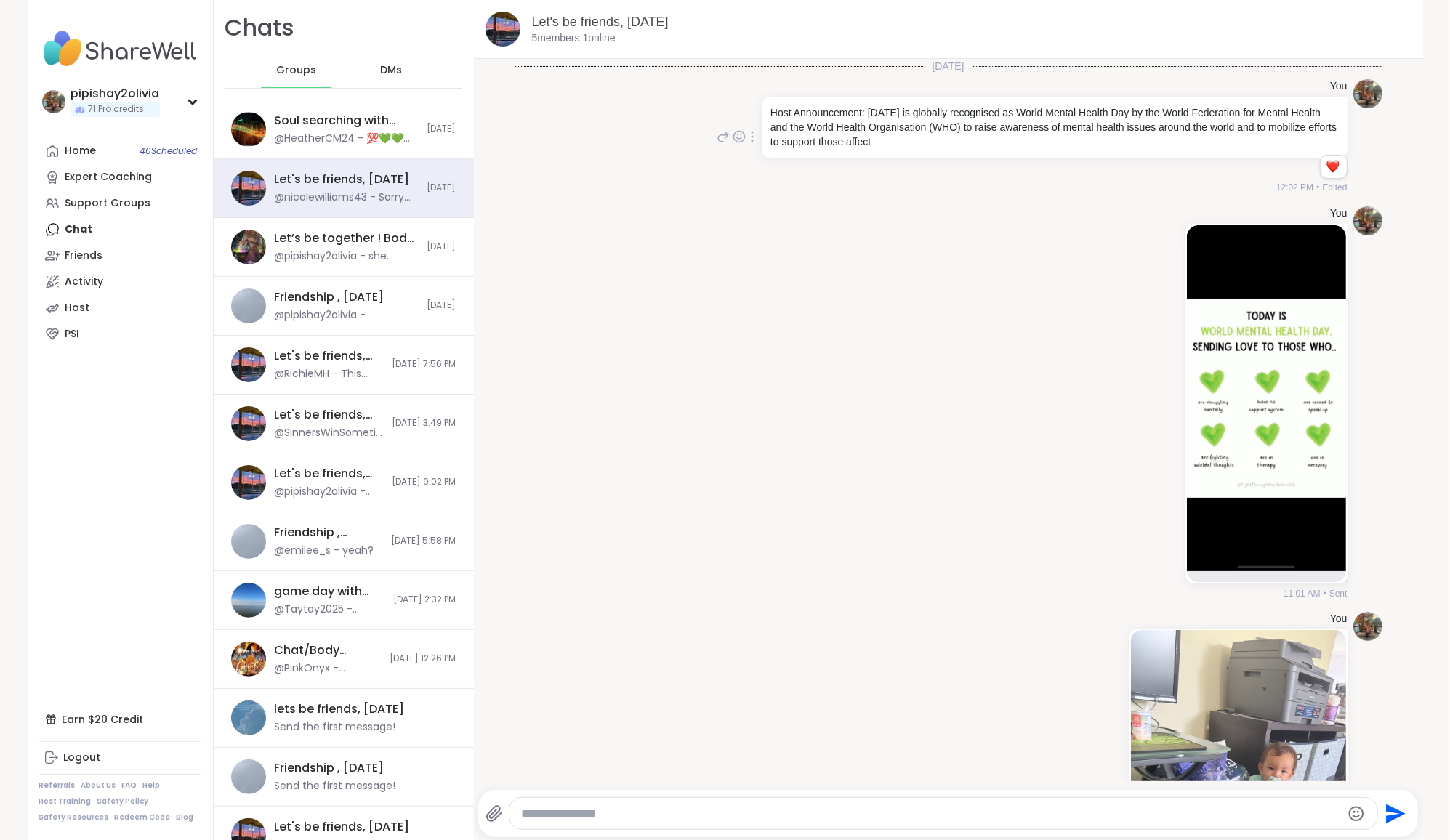
click at [1039, 152] on div "Host Announcement: [DATE] is globally recognised as World Mental Health Day by …" at bounding box center [1054, 127] width 586 height 61
drag, startPoint x: 1030, startPoint y: 147, endPoint x: 779, endPoint y: 65, distance: 264.1
click at [970, 88] on div "You" at bounding box center [1053, 86] width 589 height 14
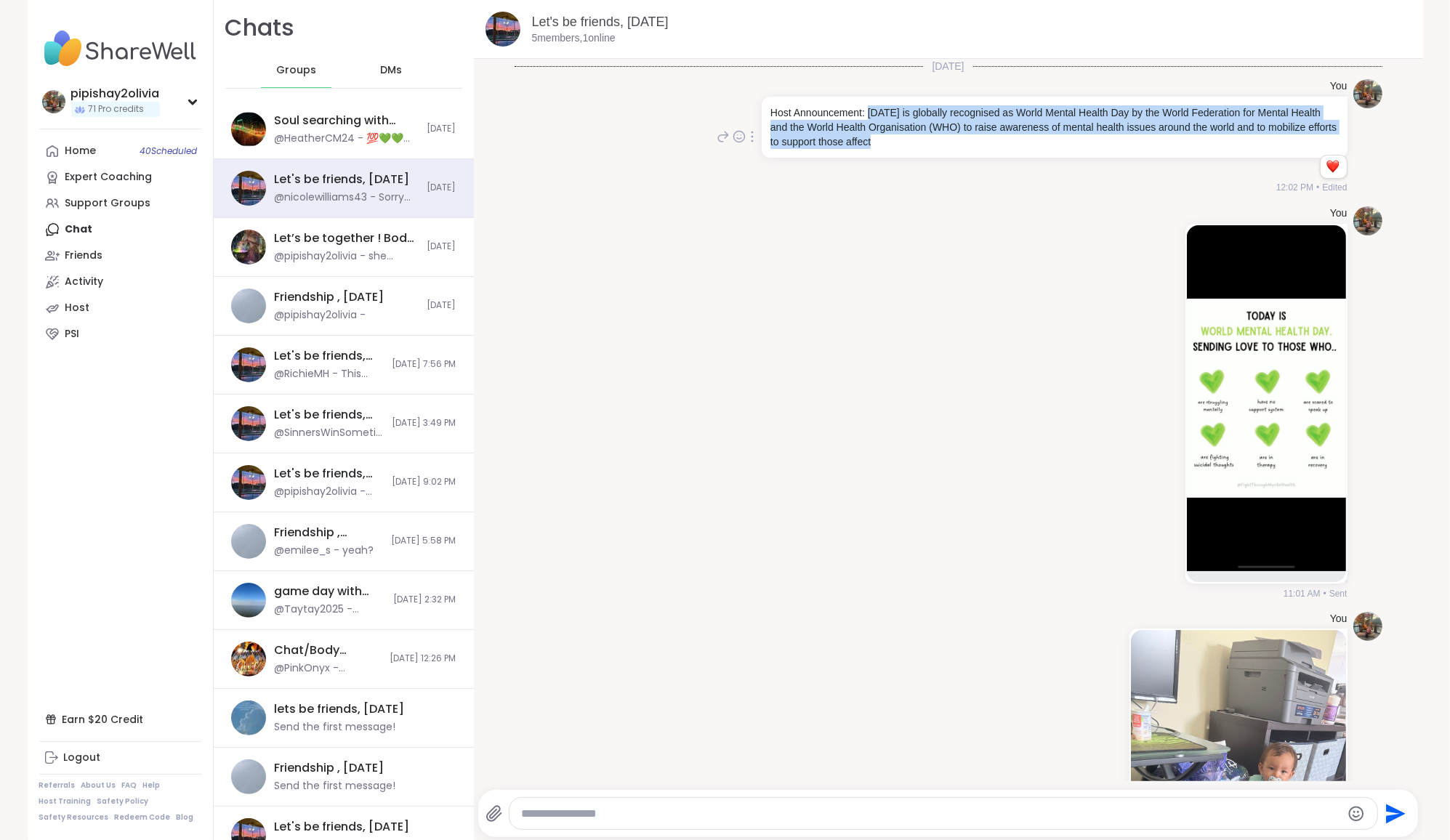
drag, startPoint x: 866, startPoint y: 111, endPoint x: 1097, endPoint y: 159, distance: 235.9
click at [1097, 159] on div "You Host Announcement: [DATE] is globally recognised as World Mental Health Day…" at bounding box center [1053, 137] width 589 height 116
copy p "[DATE] is globally recognised as World Mental Health Day by the World Federatio…"
click at [98, 157] on link "Home 40 Scheduled" at bounding box center [120, 151] width 162 height 26
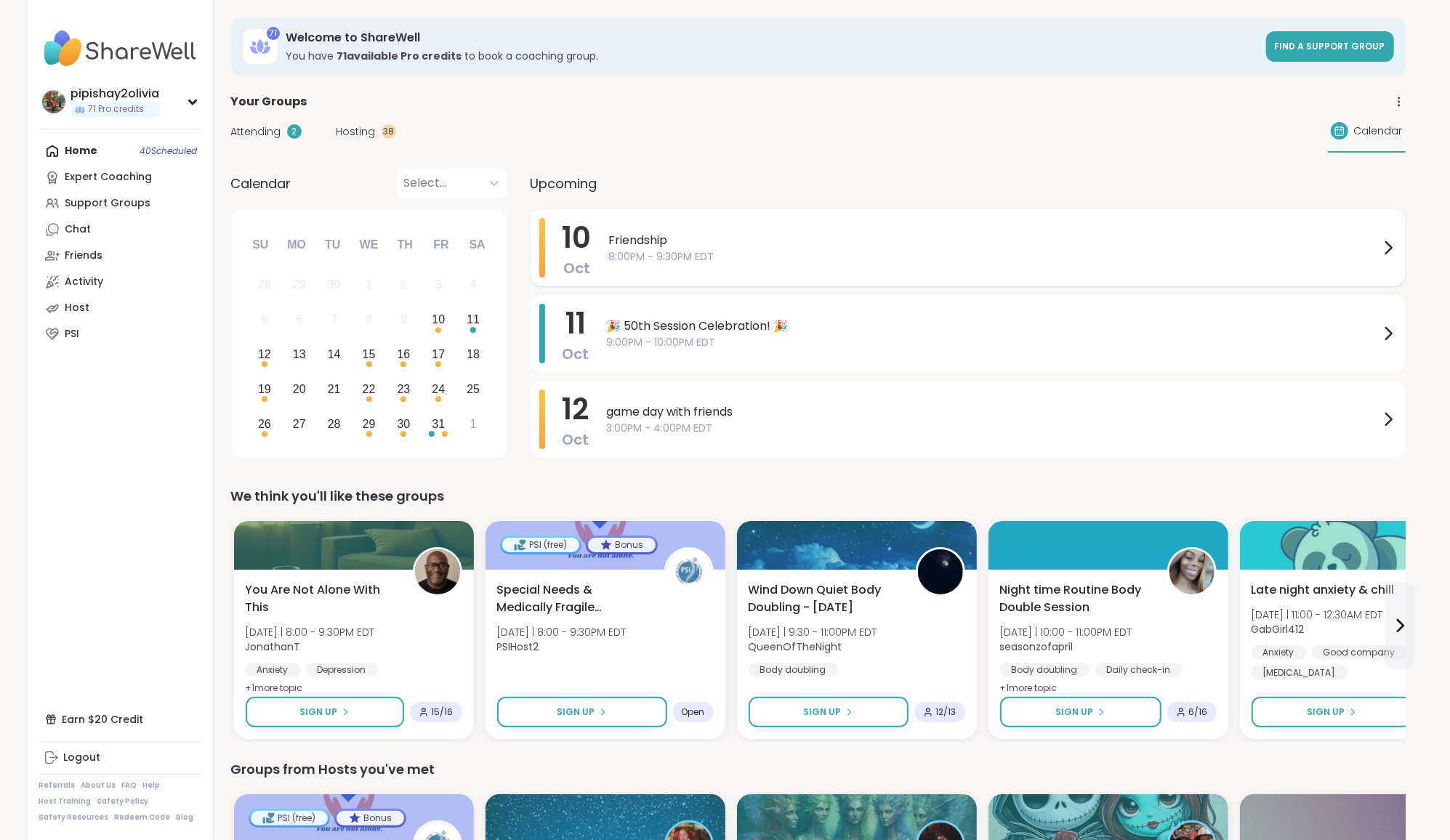
click at [698, 254] on span "8:00PM - 9:30PM EDT" at bounding box center [994, 256] width 770 height 15
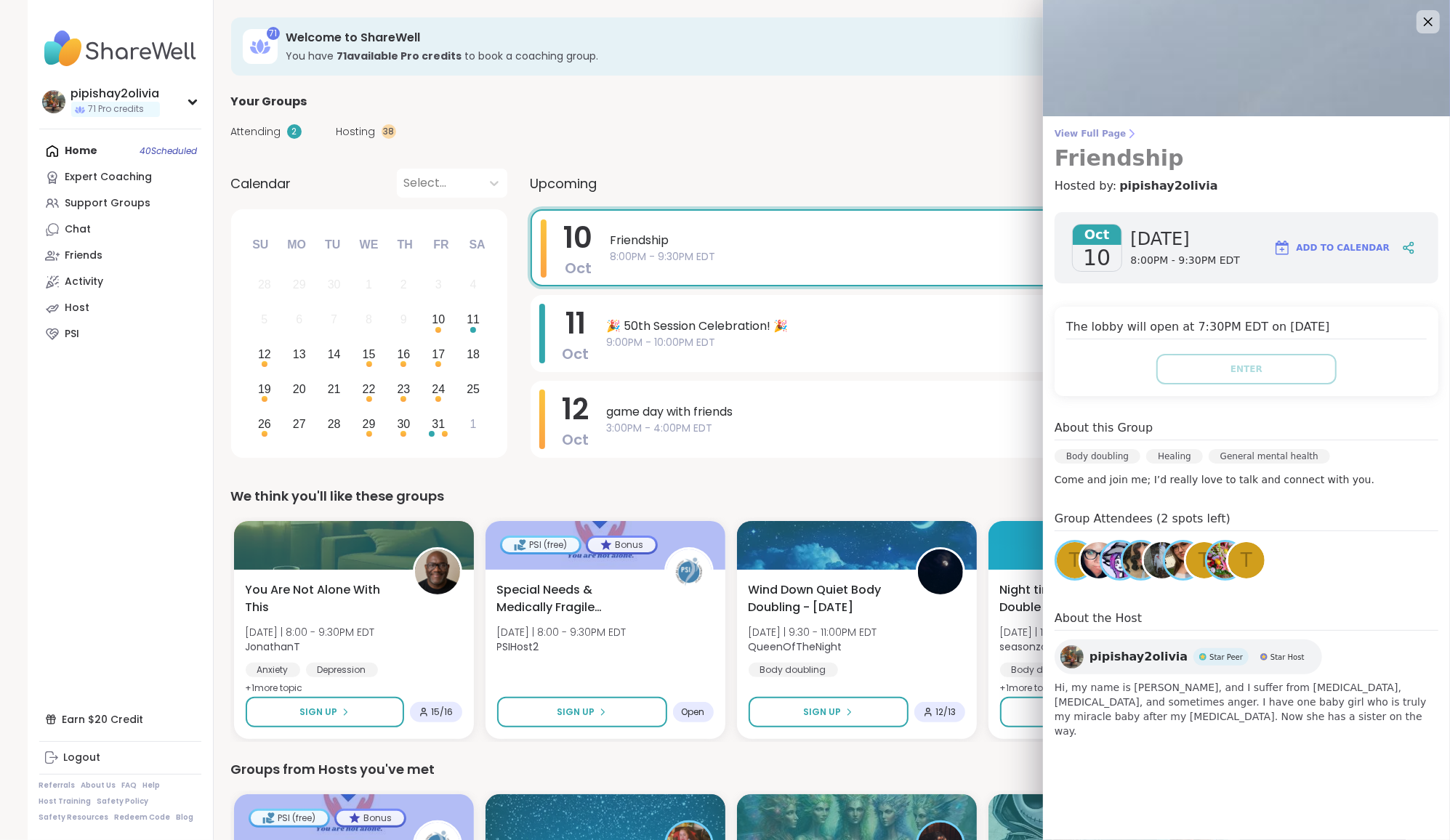
click at [1109, 135] on span "View Full Page" at bounding box center [1246, 133] width 383 height 12
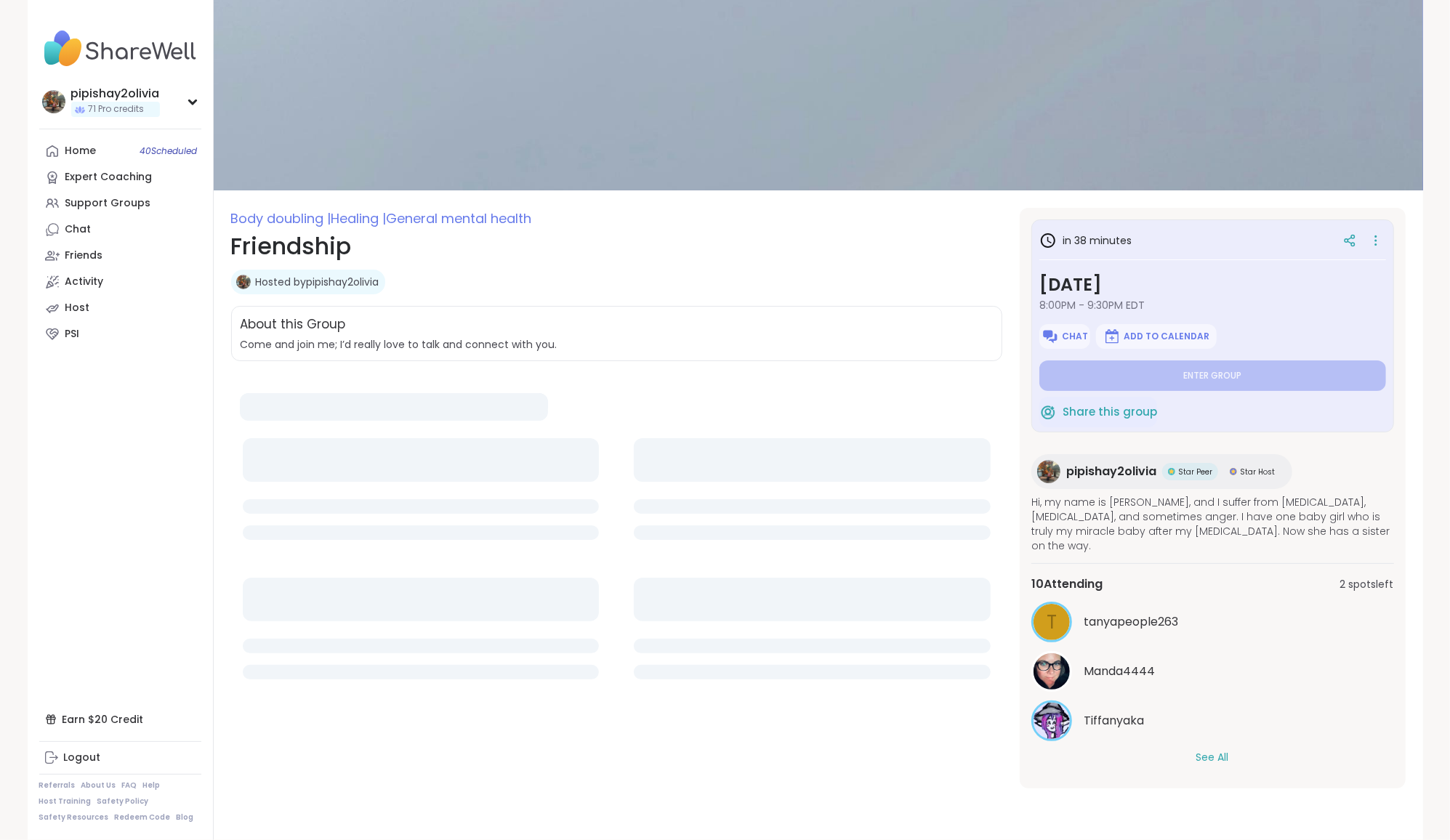
type textarea "*"
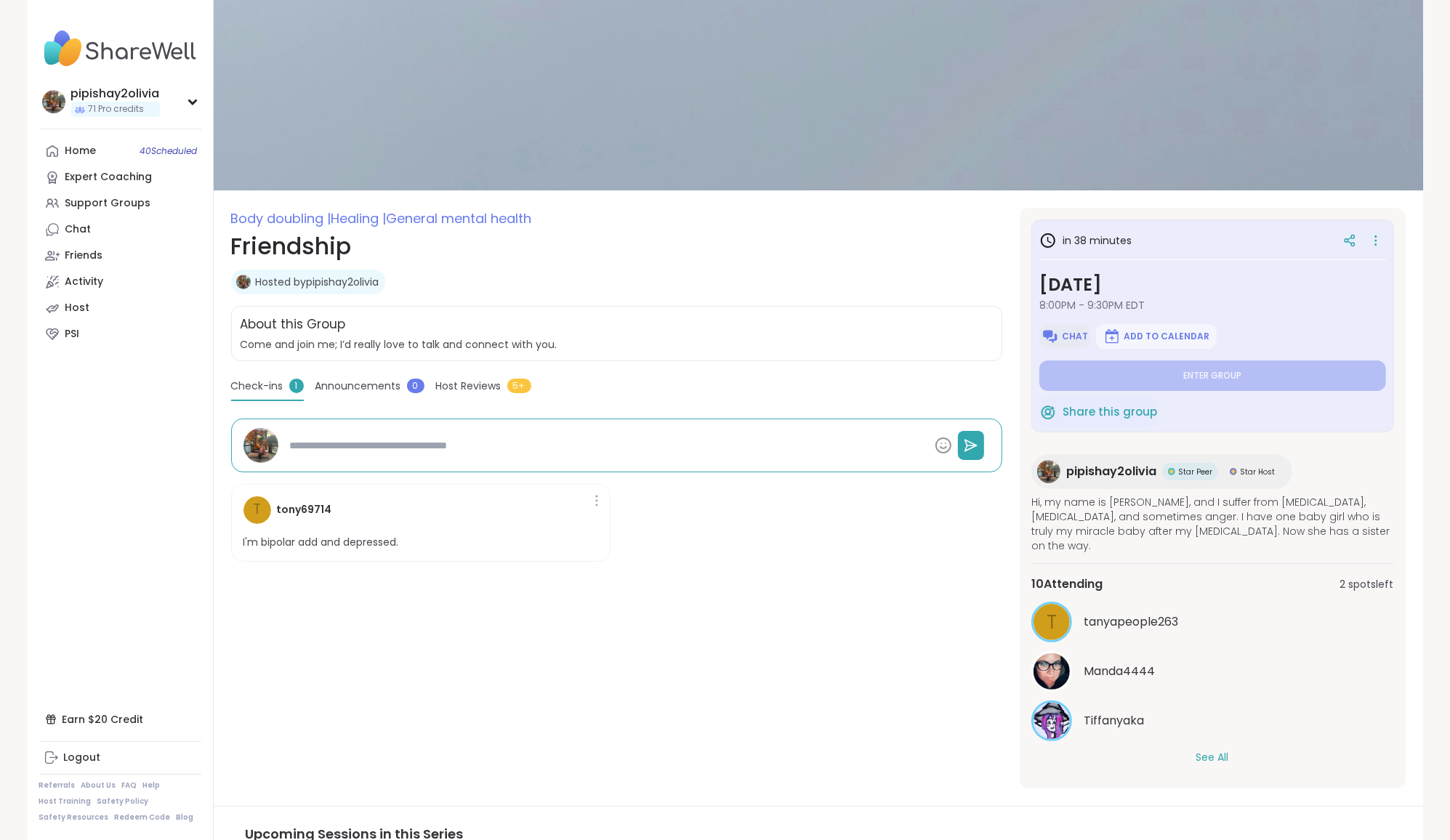
click at [1077, 338] on span "Chat" at bounding box center [1074, 336] width 26 height 12
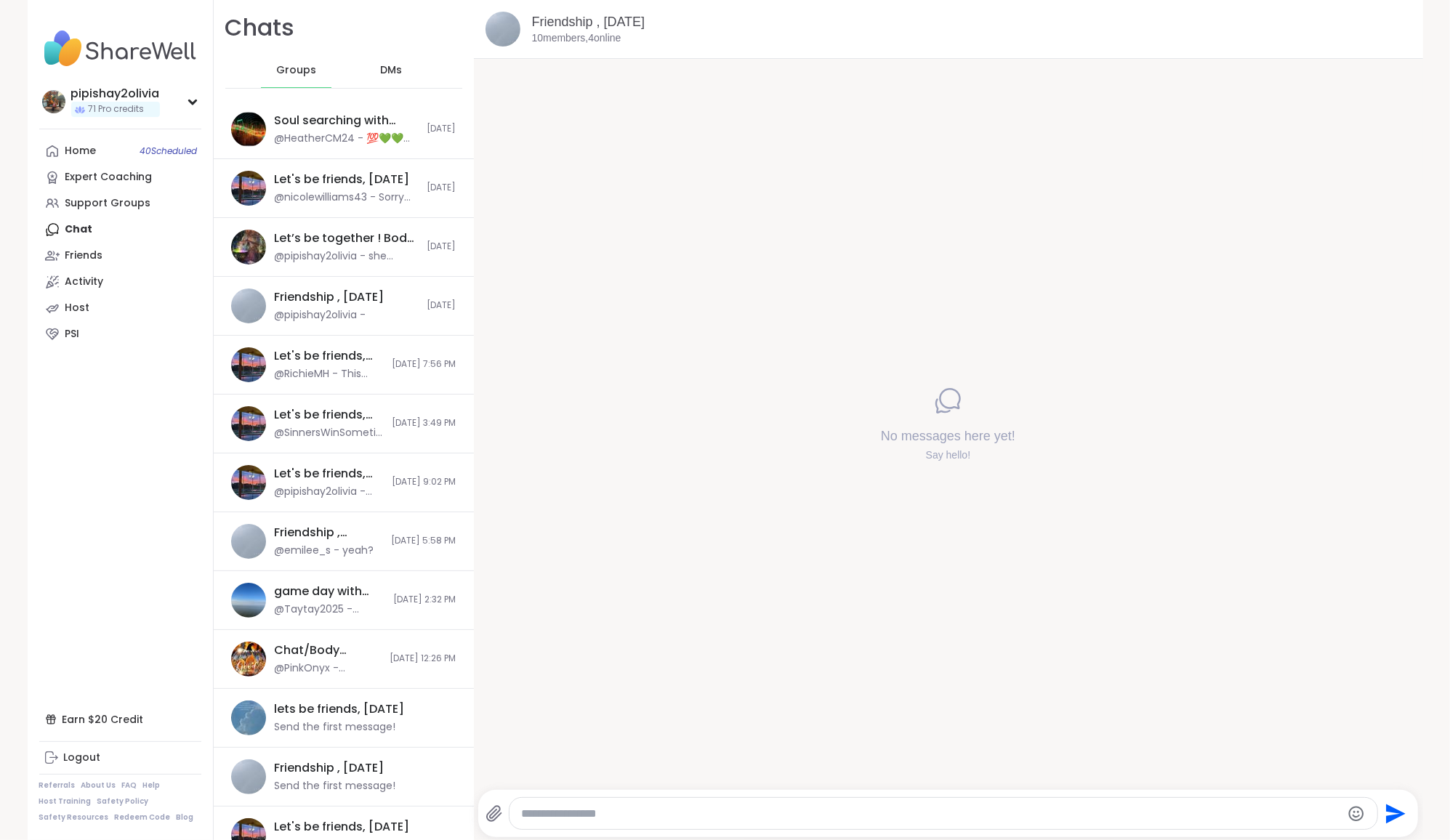
click at [685, 811] on textarea "Type your message" at bounding box center [930, 813] width 820 height 14
paste textarea "**********"
type textarea "**********"
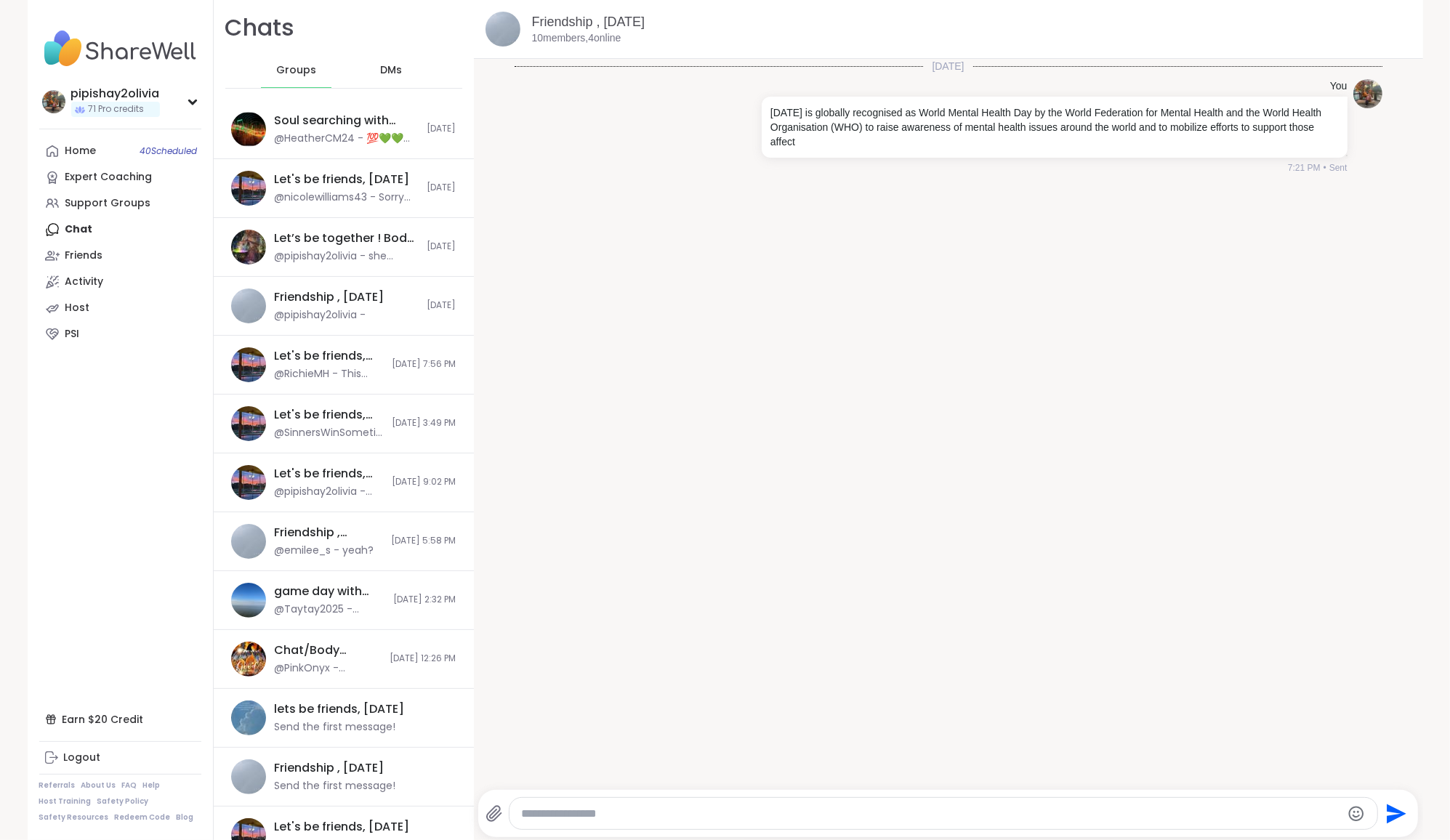
click at [496, 805] on icon at bounding box center [494, 814] width 18 height 18
click at [0, 0] on input "file" at bounding box center [0, 0] width 0 height 0
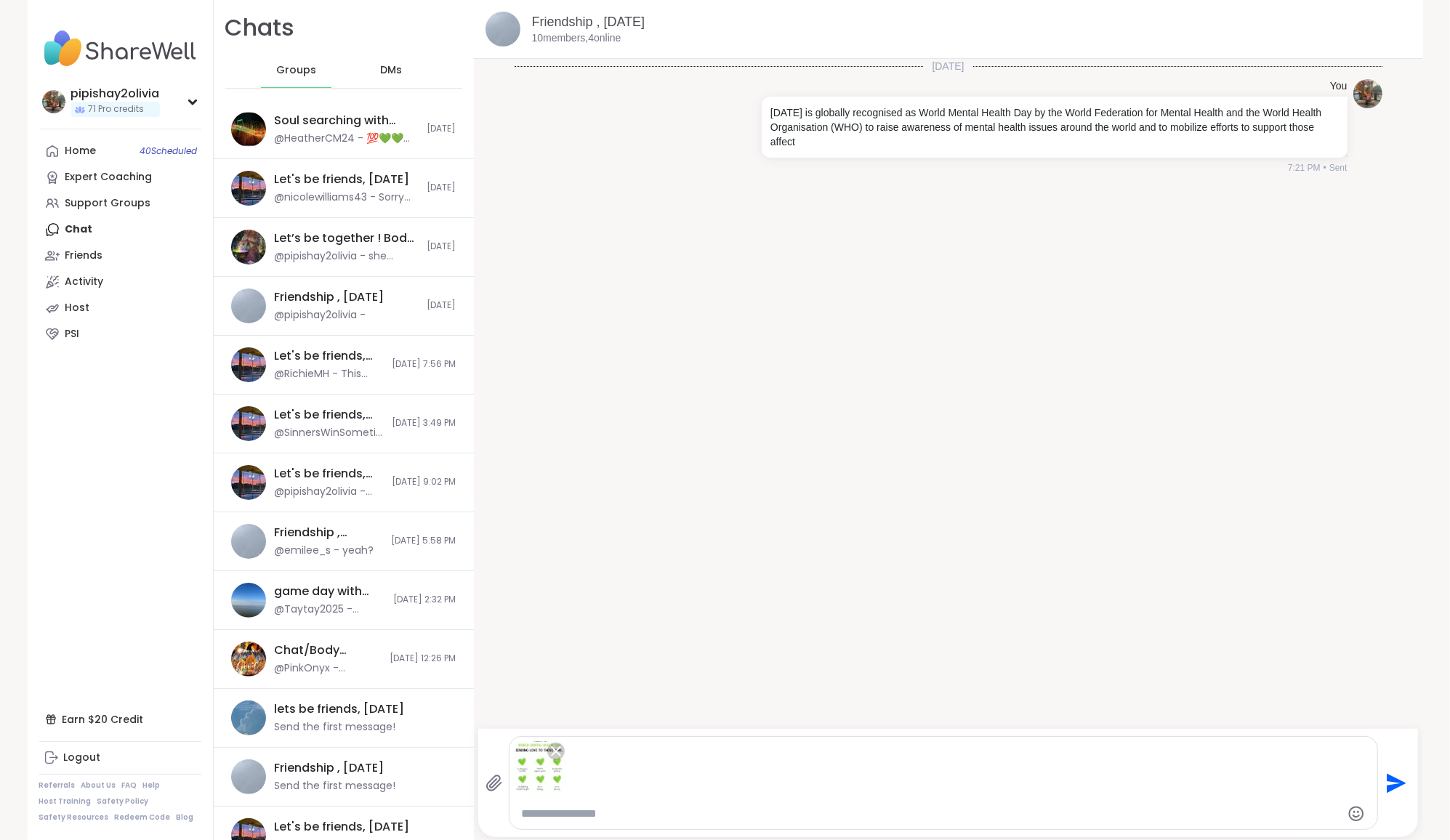
click at [1409, 782] on button "Send" at bounding box center [1394, 783] width 33 height 33
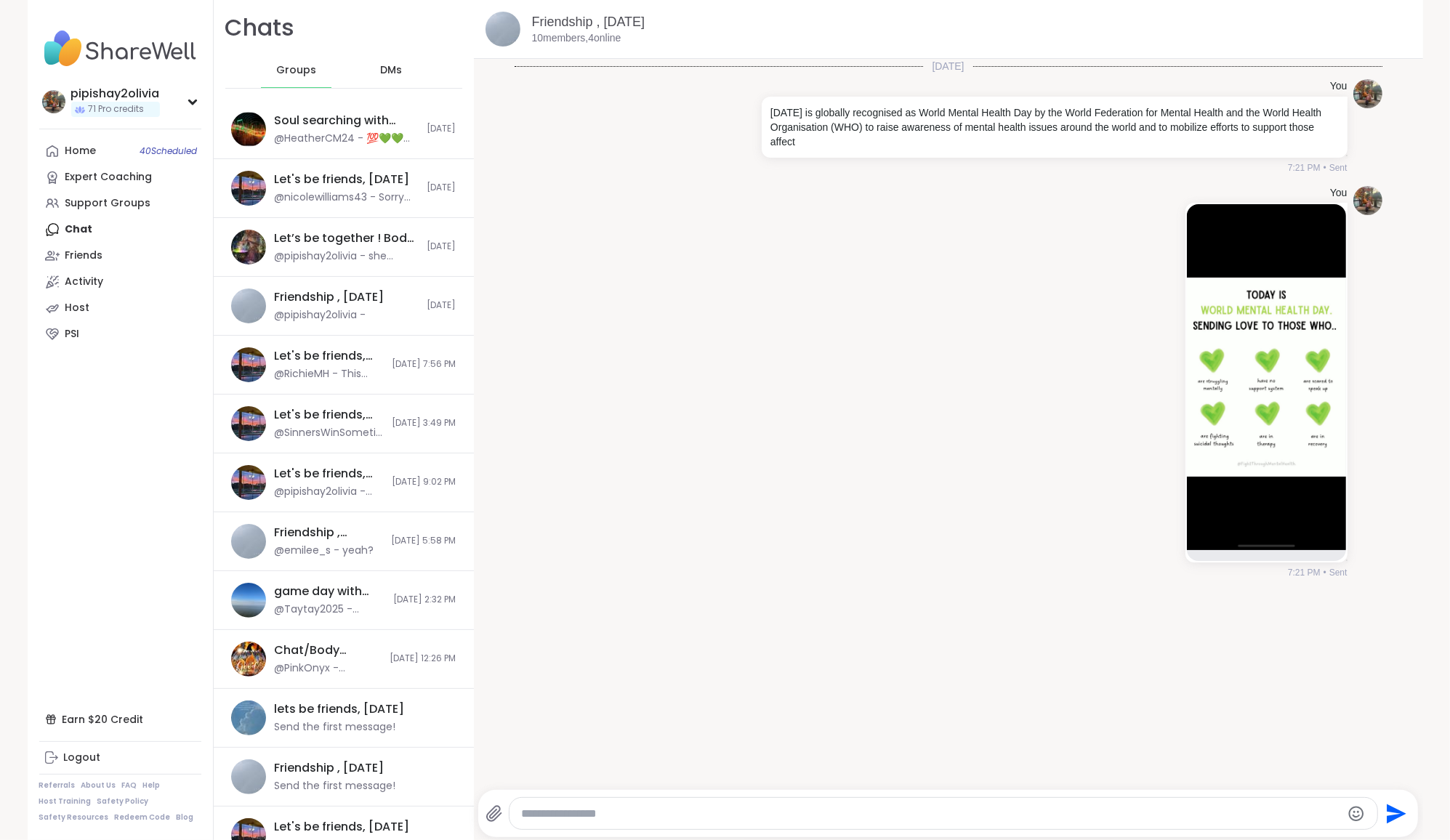
click at [1040, 820] on textarea "Type your message" at bounding box center [930, 813] width 819 height 14
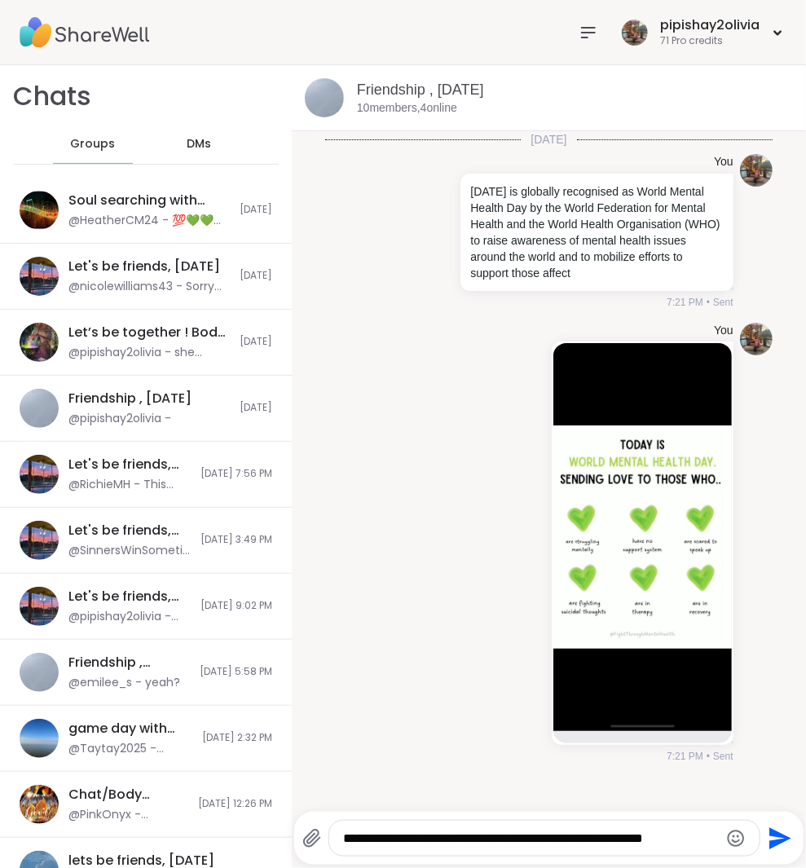
type textarea "**********"
click at [774, 844] on icon "Send" at bounding box center [780, 838] width 22 height 22
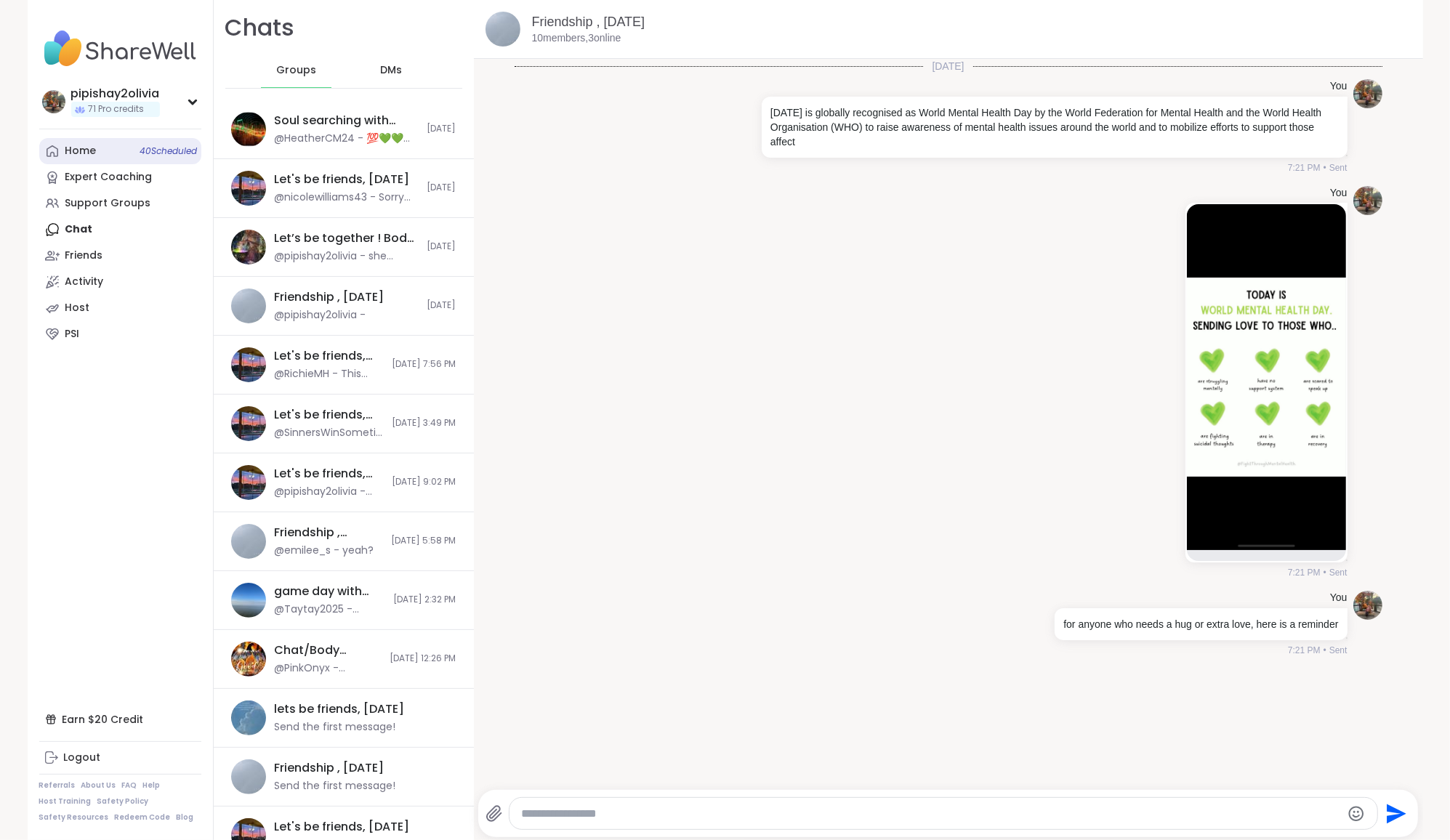
click at [70, 139] on link "Home 40 Scheduled" at bounding box center [120, 151] width 162 height 26
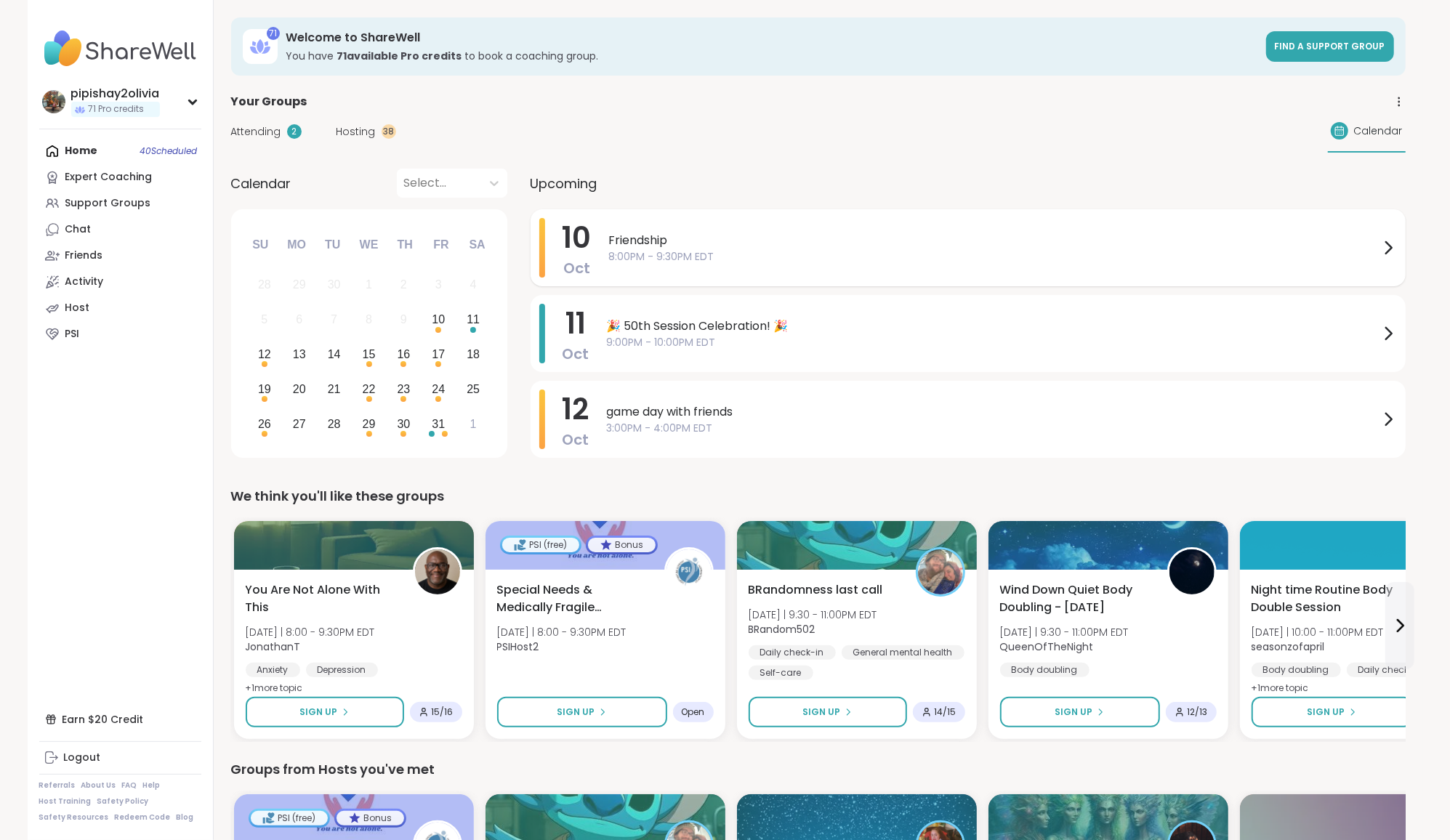
click at [705, 250] on span "8:00PM - 9:30PM EDT" at bounding box center [994, 256] width 770 height 15
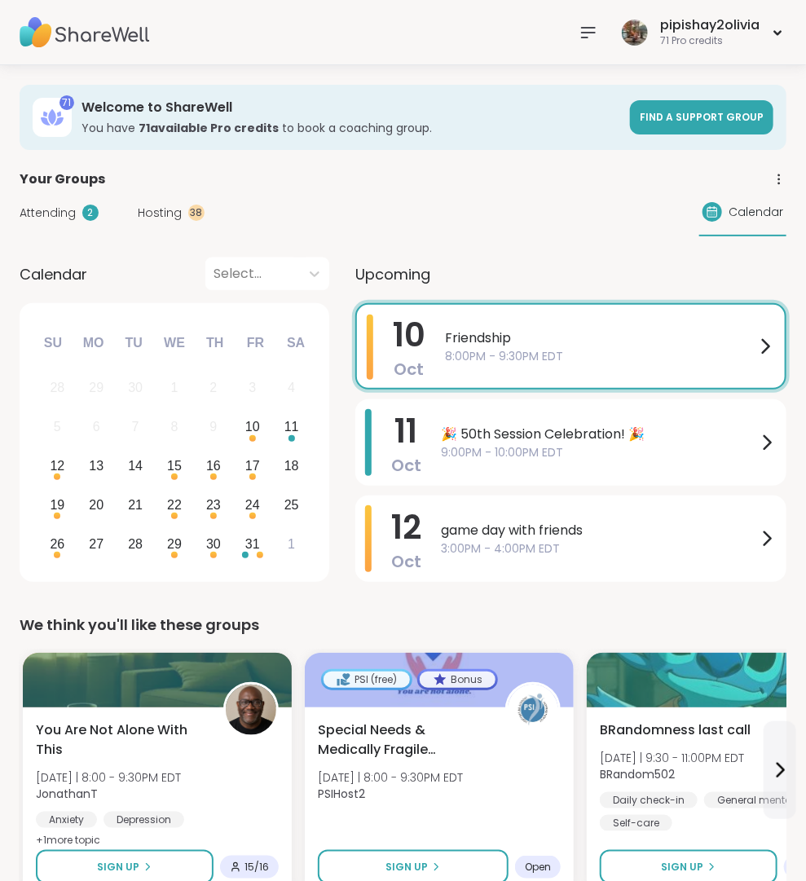
click at [604, 350] on span "8:00PM - 9:30PM EDT" at bounding box center [600, 356] width 310 height 17
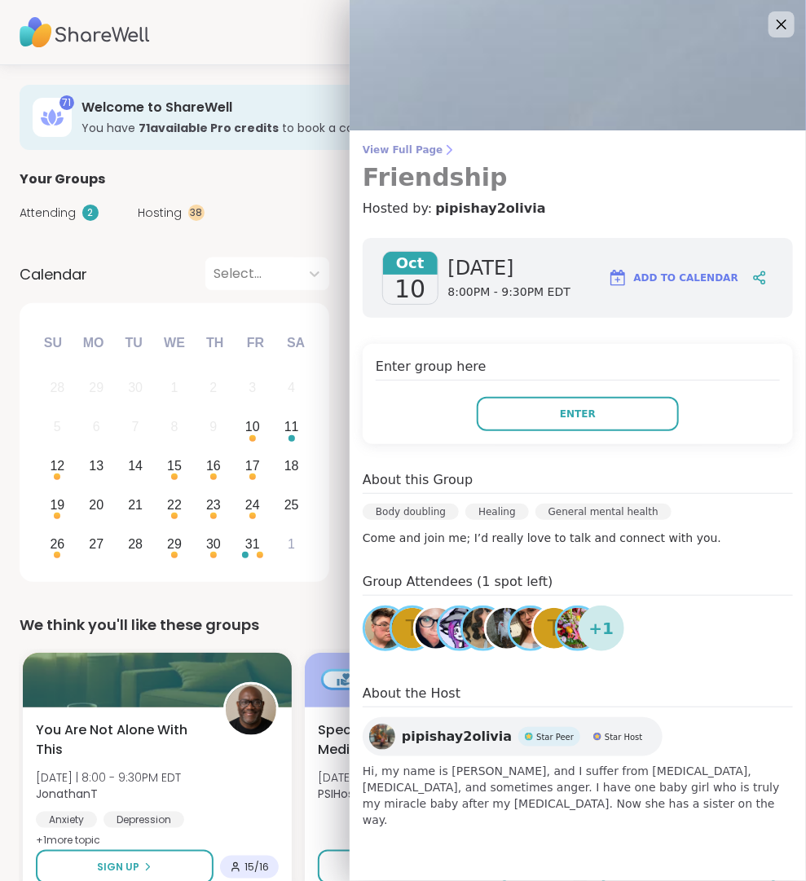
click at [442, 144] on icon at bounding box center [448, 149] width 13 height 13
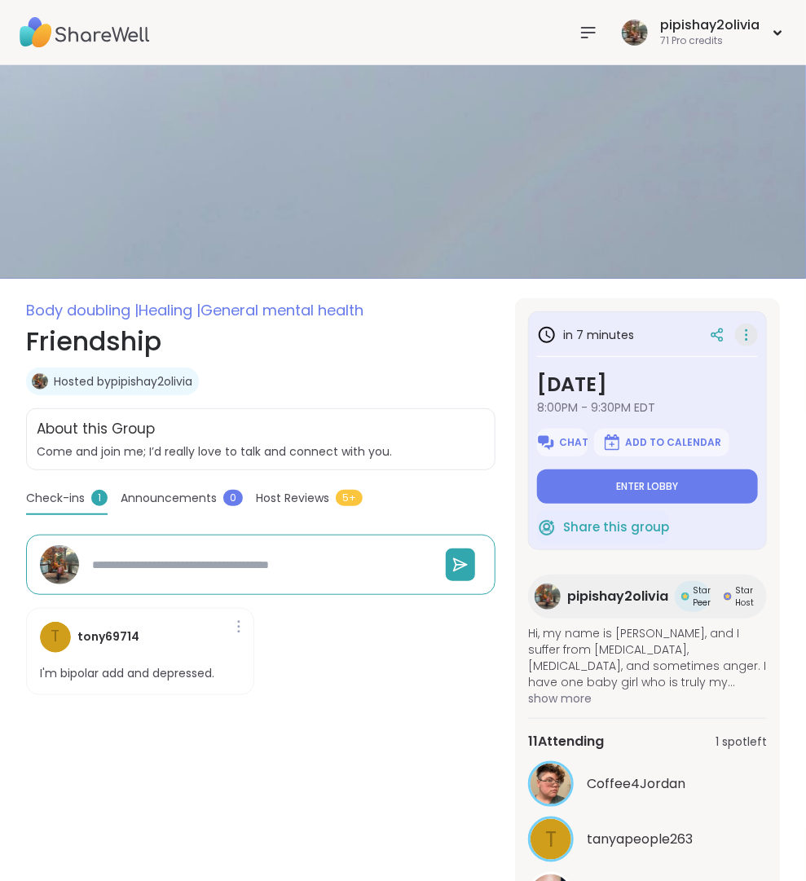
click at [748, 332] on icon at bounding box center [746, 334] width 16 height 23
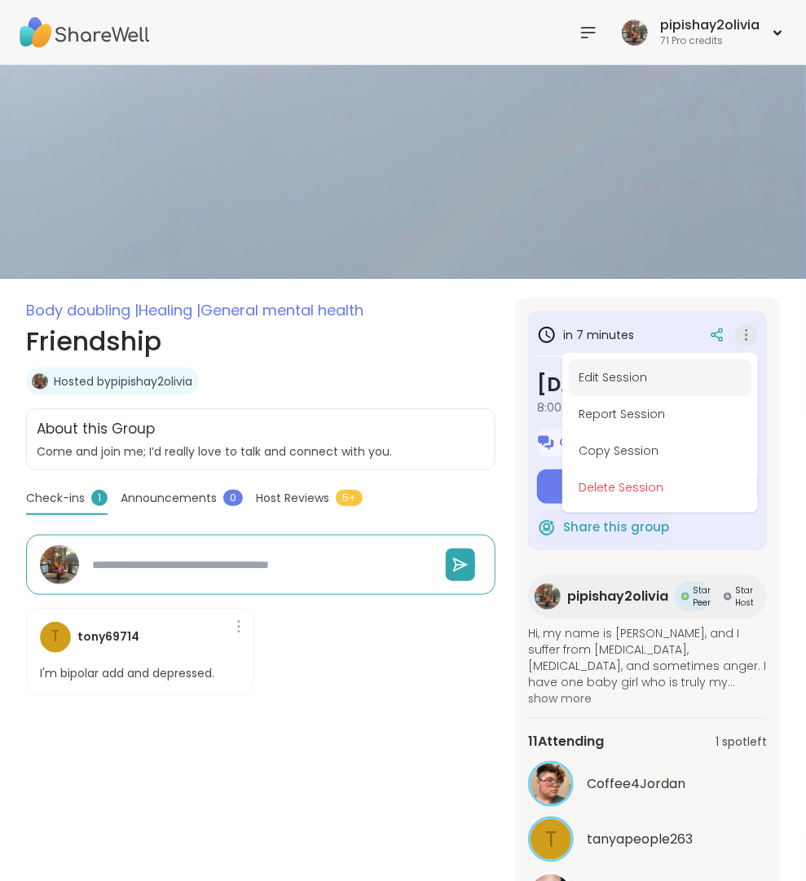
click at [664, 376] on button "Edit Session" at bounding box center [660, 377] width 183 height 37
type textarea "*"
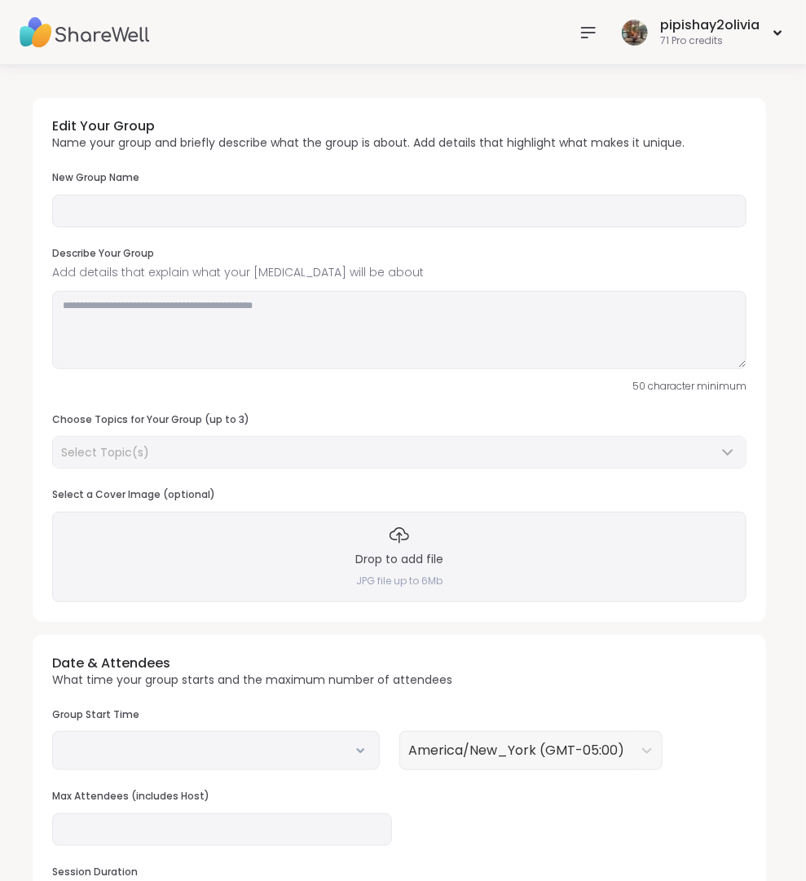
type input "**********"
type textarea "**********"
type input "**"
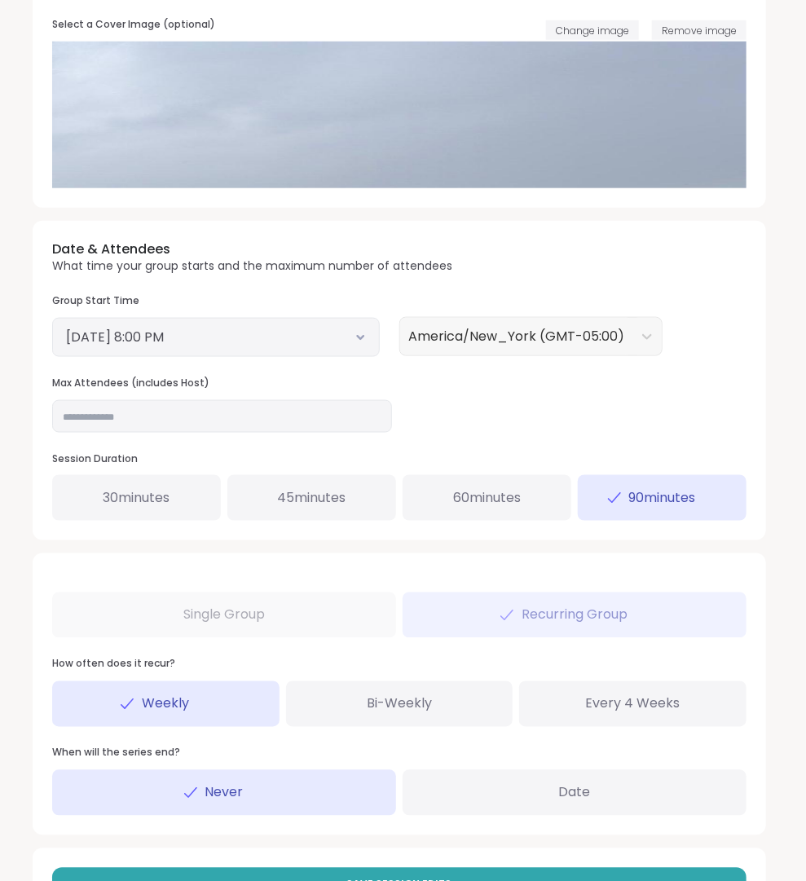
scroll to position [476, 0]
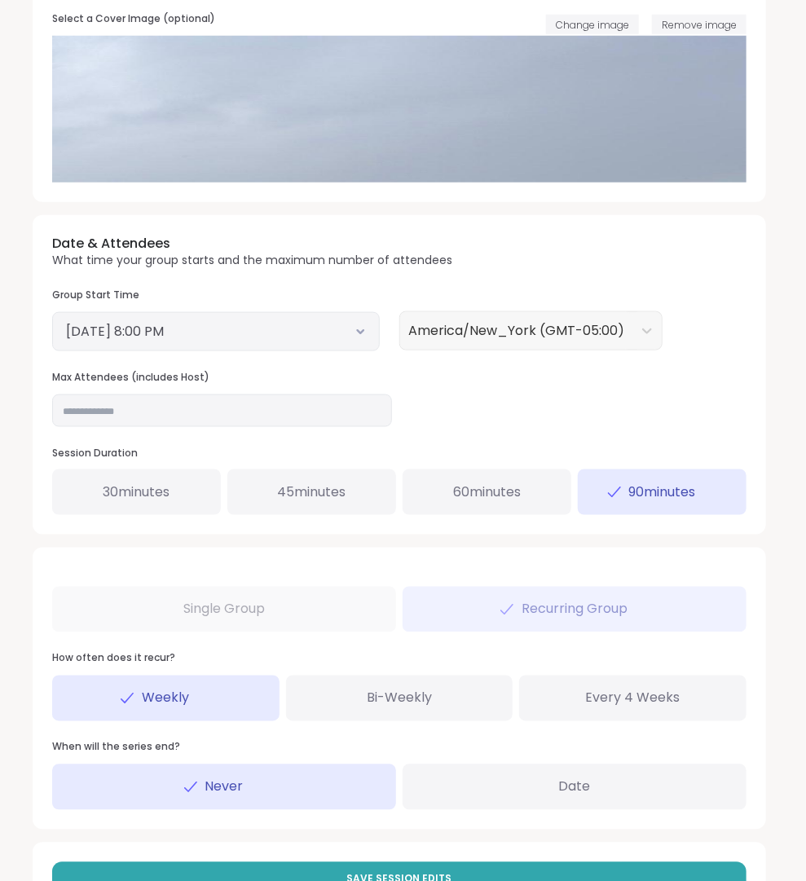
click at [305, 336] on button "[DATE] 8:00 PM" at bounding box center [216, 332] width 300 height 20
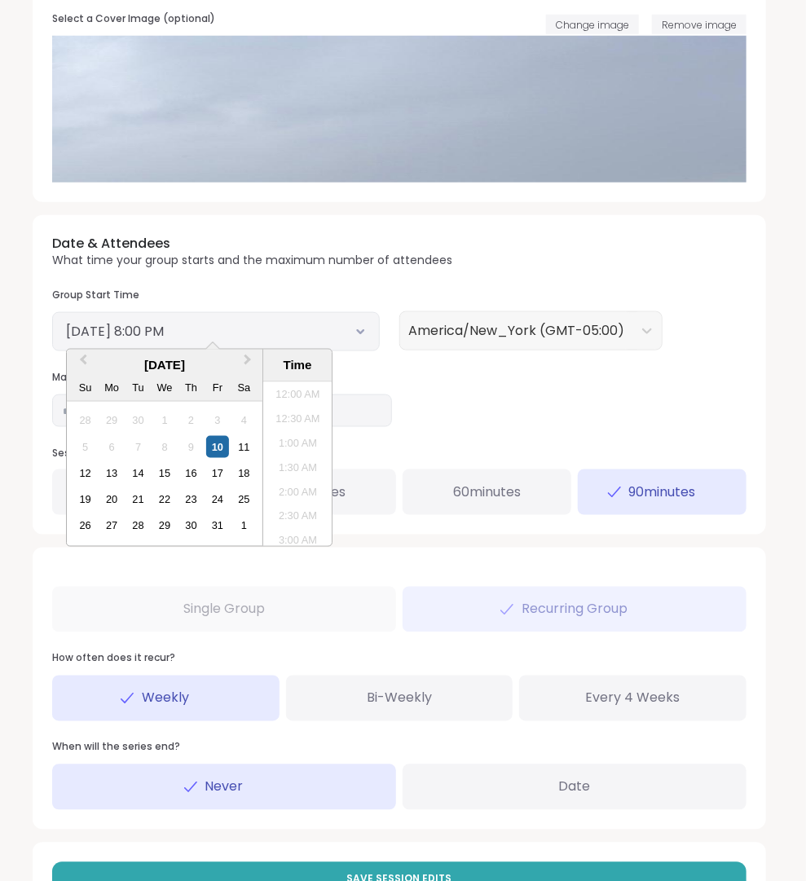
scroll to position [908, 0]
click at [297, 490] on li "8:30 PM" at bounding box center [297, 489] width 69 height 24
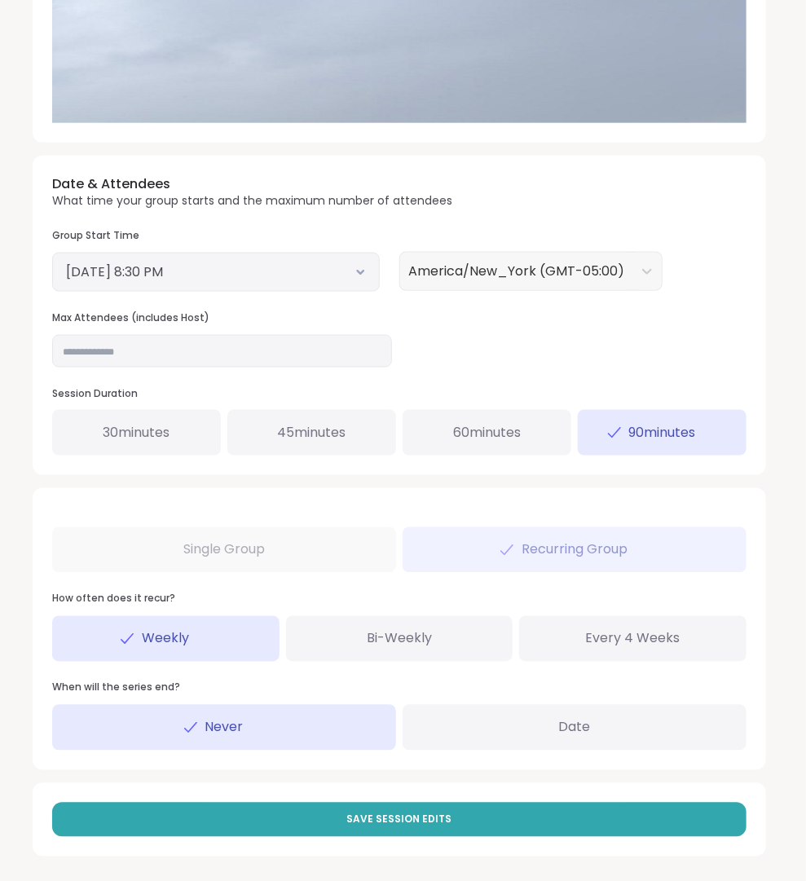
scroll to position [535, 0]
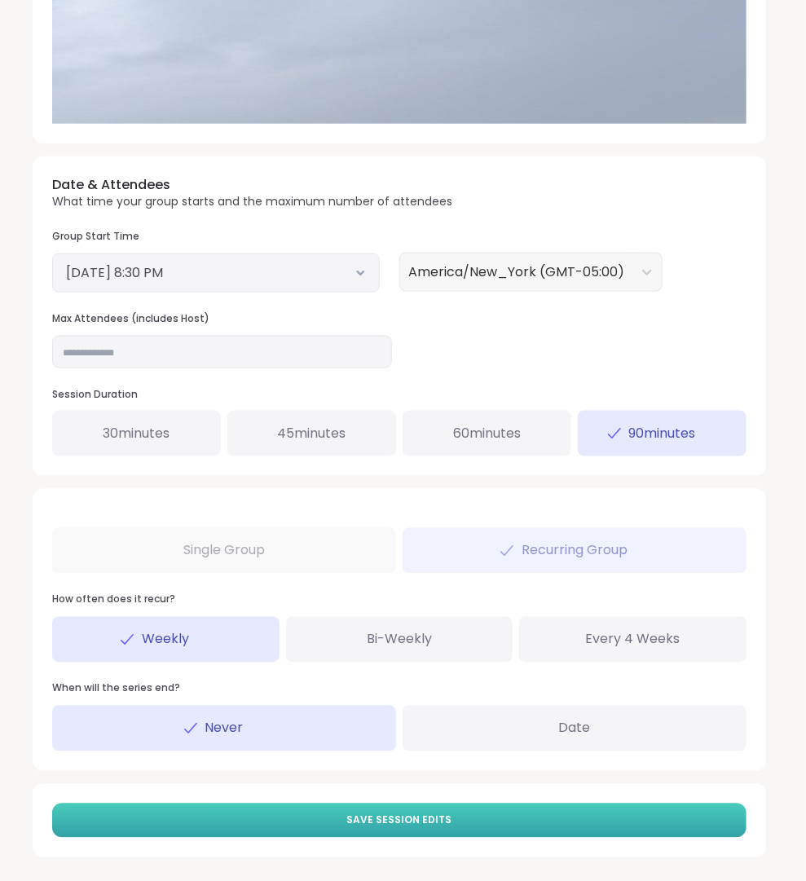
click at [377, 821] on span "Save Session Edits" at bounding box center [399, 820] width 105 height 15
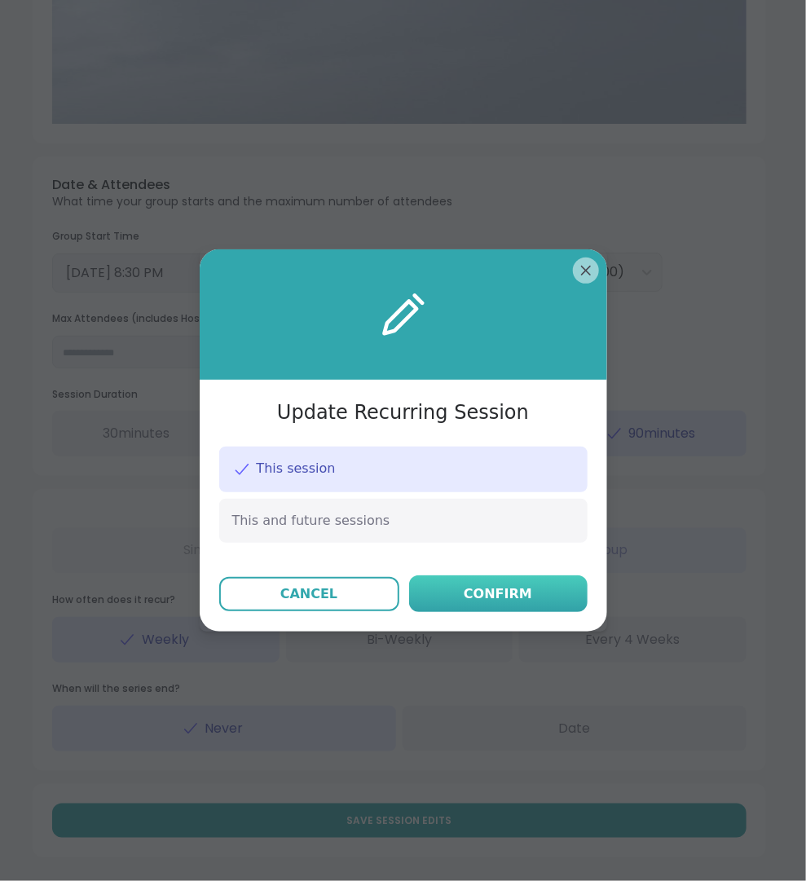
click at [513, 601] on div "Confirm" at bounding box center [498, 594] width 68 height 20
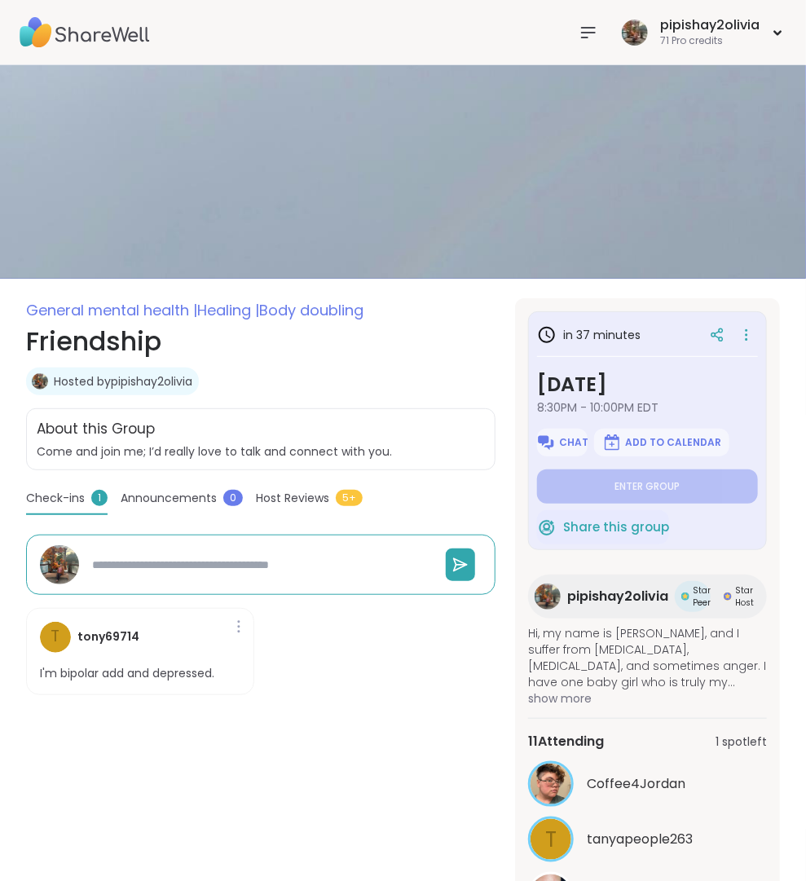
type textarea "*"
